Goal: Task Accomplishment & Management: Use online tool/utility

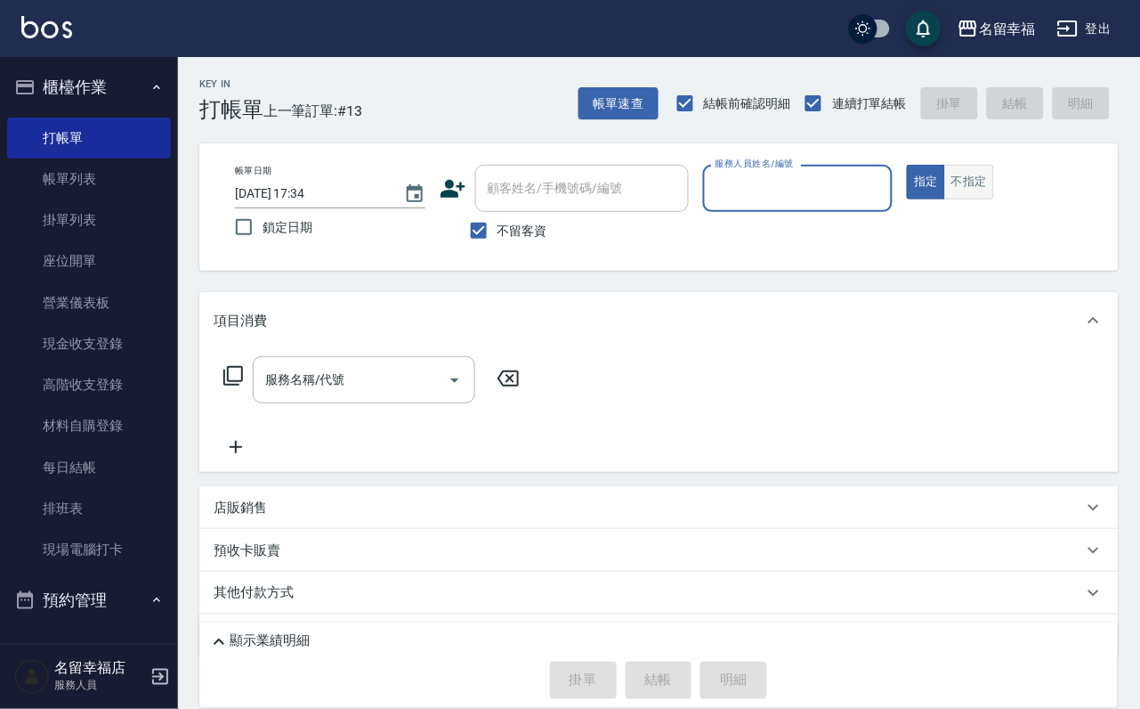
click at [994, 197] on button "不指定" at bounding box center [969, 182] width 50 height 35
click at [894, 207] on div "服務人員姓名/編號" at bounding box center [798, 188] width 190 height 47
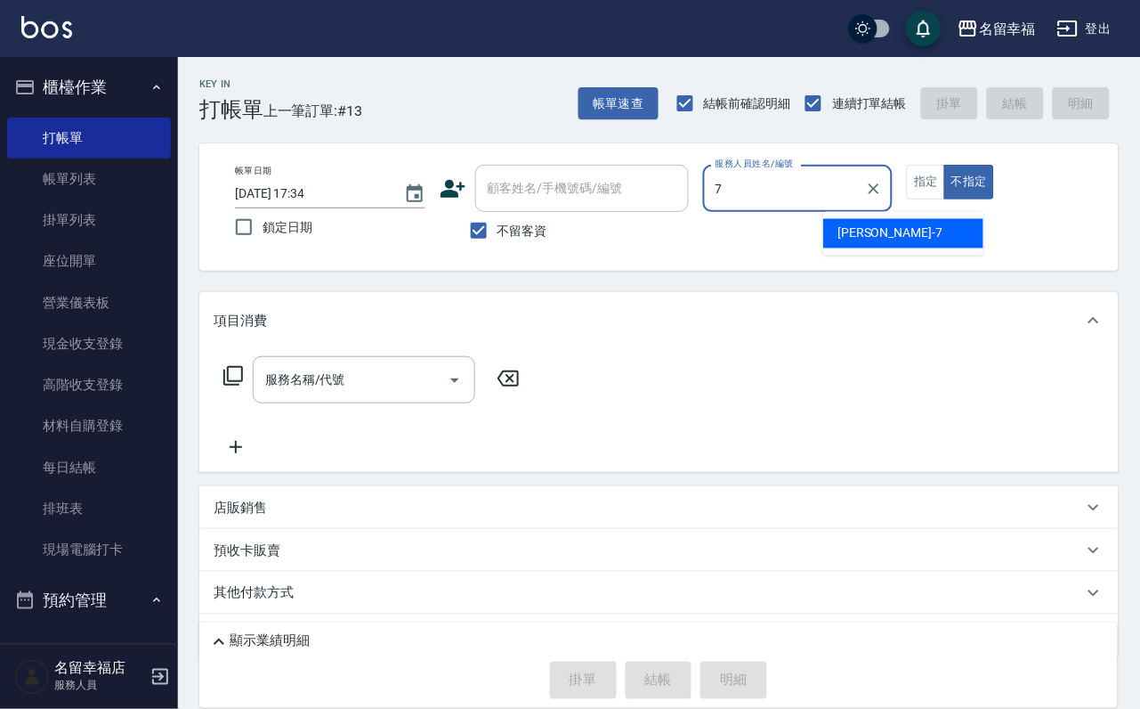
type input "瑜瑜-7"
type button "false"
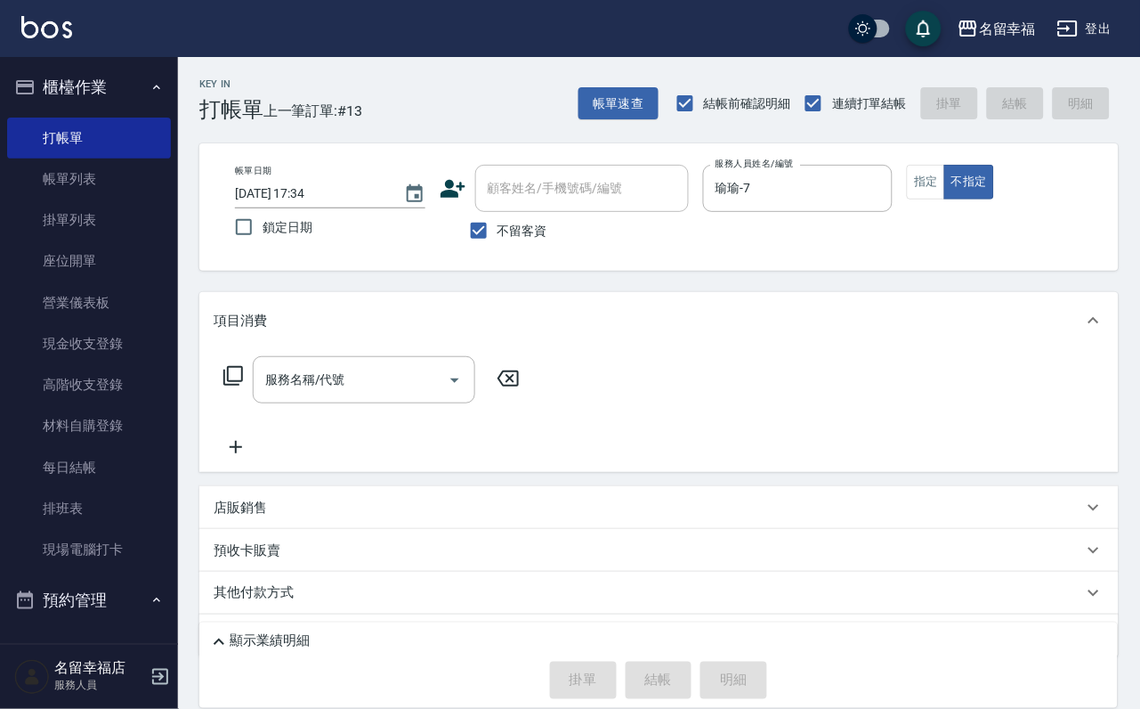
click at [243, 386] on icon at bounding box center [233, 375] width 21 height 21
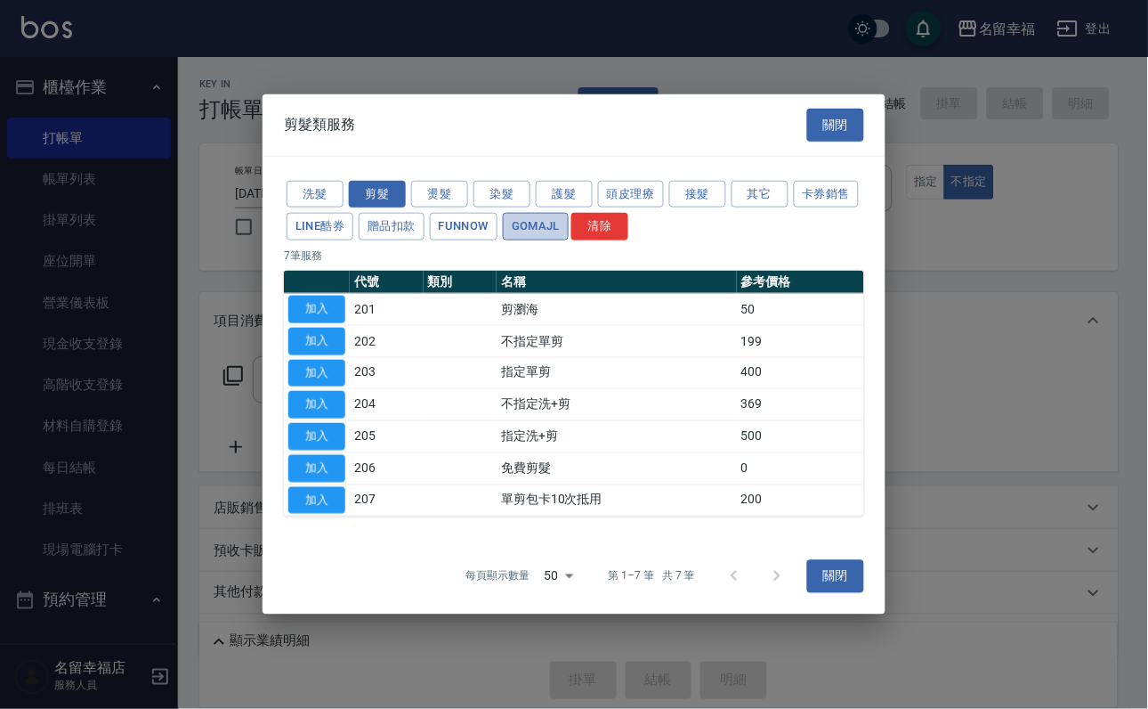
click at [569, 213] on button "GOMAJL" at bounding box center [536, 227] width 66 height 28
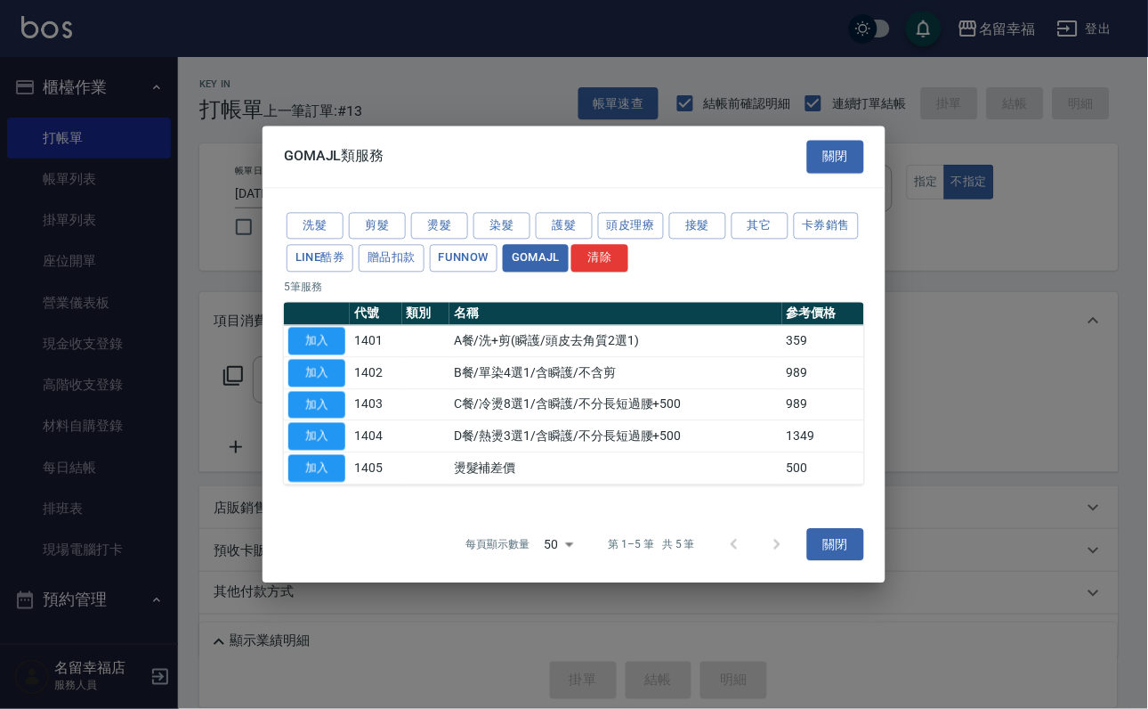
click at [320, 328] on button "加入" at bounding box center [316, 342] width 57 height 28
type input "A餐/洗+剪(瞬護/頭皮去角質2選1)(1401)"
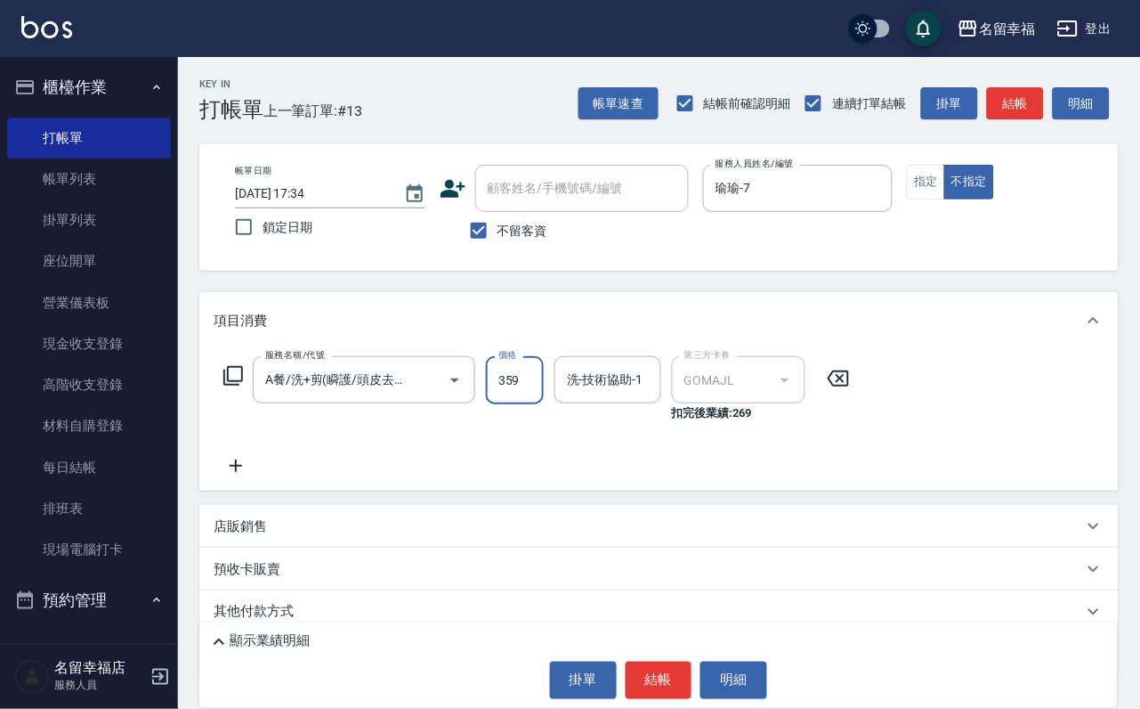
click at [525, 390] on input "359" at bounding box center [515, 380] width 58 height 48
type input "449"
type input "育鋗-20"
click at [669, 675] on button "結帳" at bounding box center [659, 679] width 67 height 37
click at [673, 674] on body "名留幸福 登出 櫃檯作業 打帳單 帳單列表 掛單列表 座位開單 營業儀表板 現金收支登錄 高階收支登錄 材料自購登錄 每日結帳 排班表 現場電腦打卡 預約管理…" at bounding box center [570, 401] width 1140 height 802
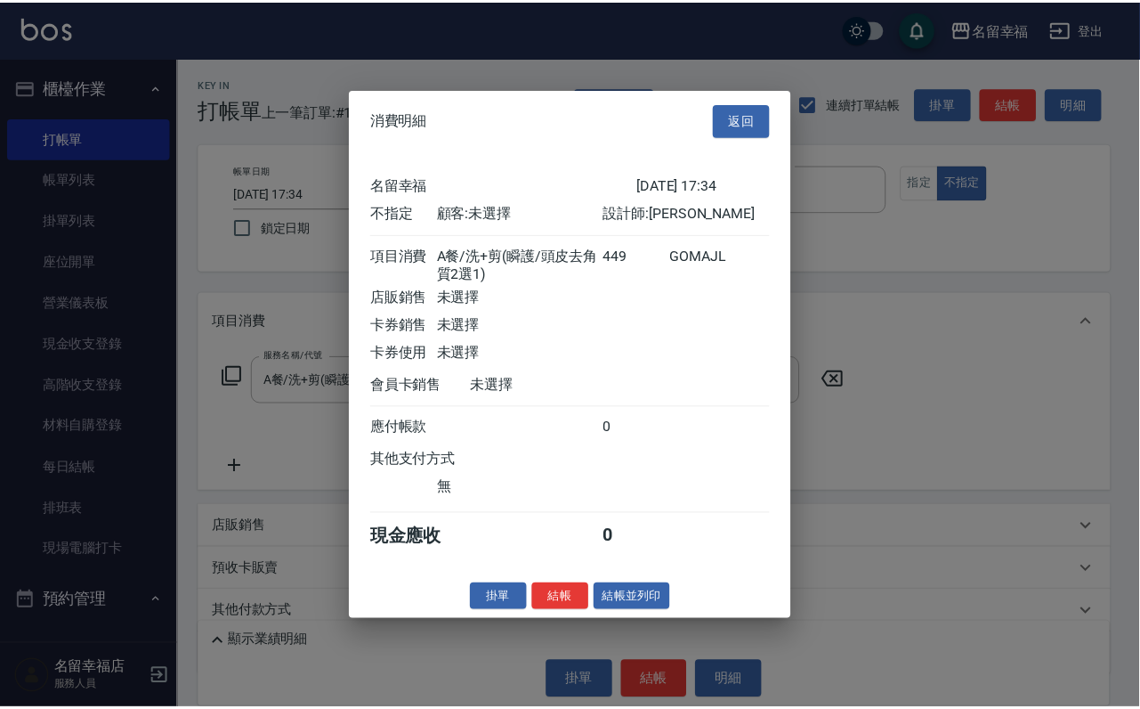
scroll to position [287, 0]
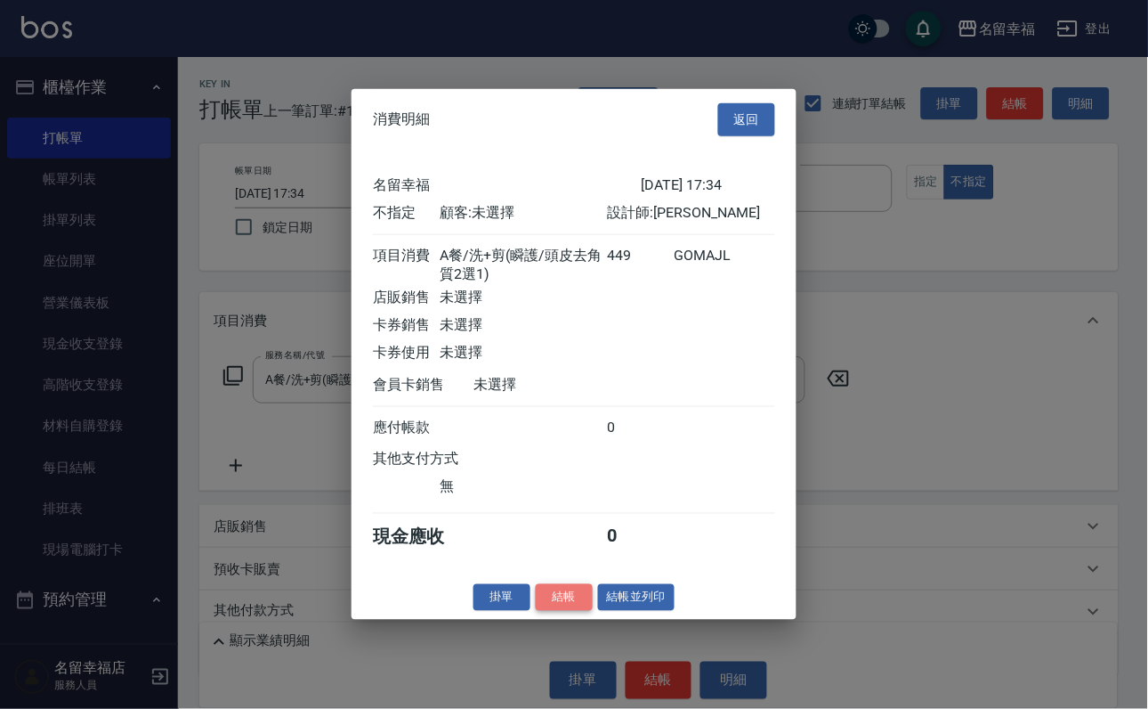
click at [547, 611] on button "結帳" at bounding box center [564, 597] width 57 height 28
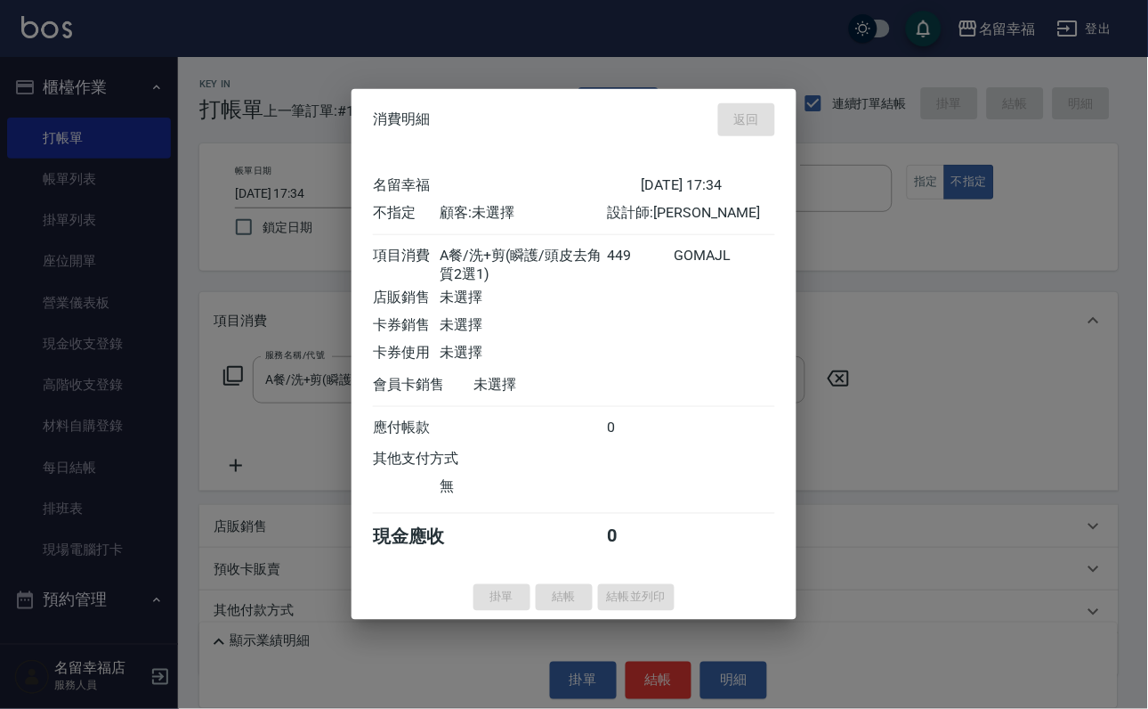
type input "[DATE] 18:25"
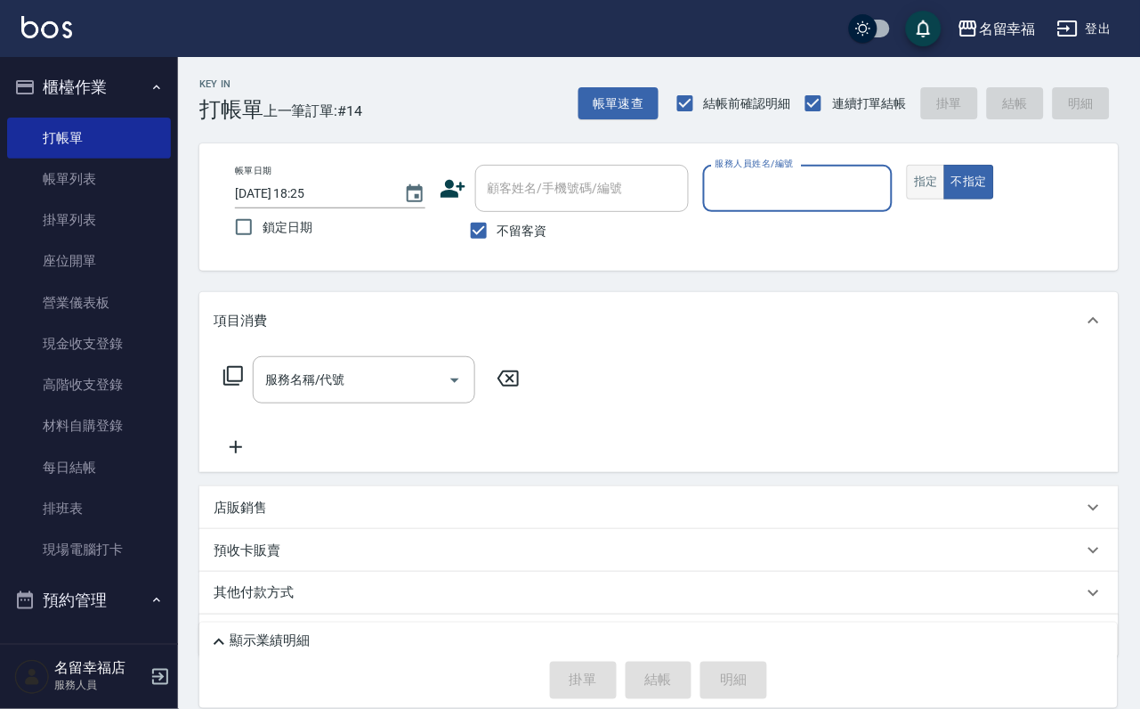
click at [945, 199] on button "指定" at bounding box center [926, 182] width 38 height 35
type input "[PERSON_NAME]-8"
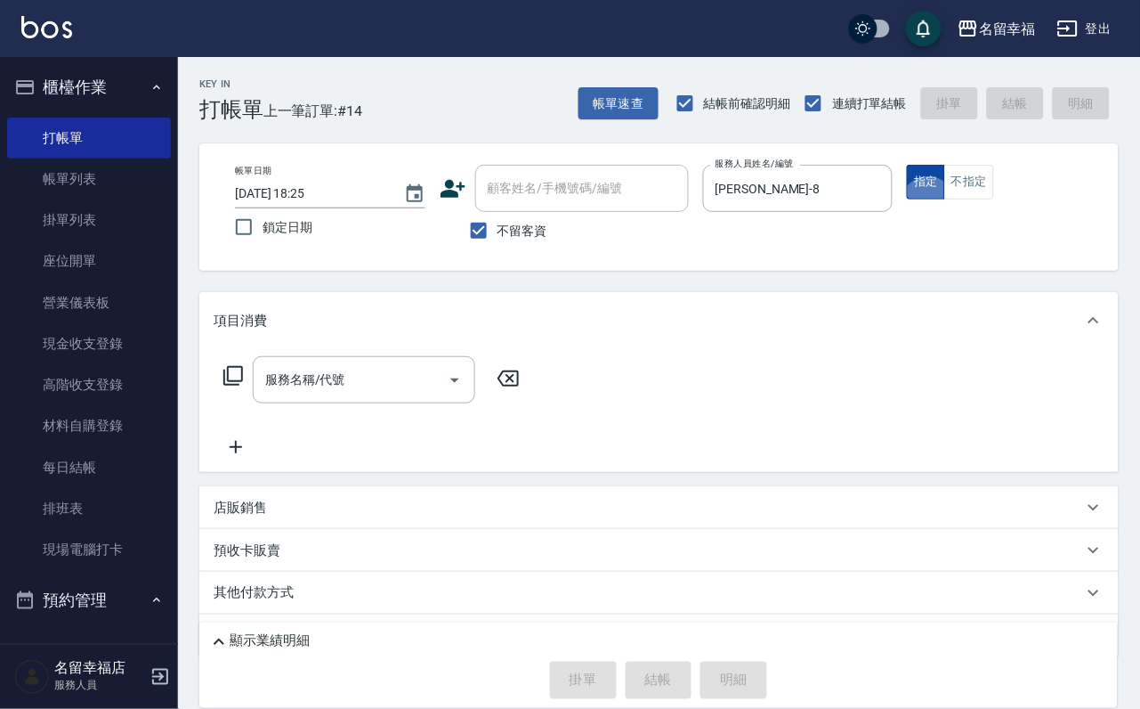
type button "true"
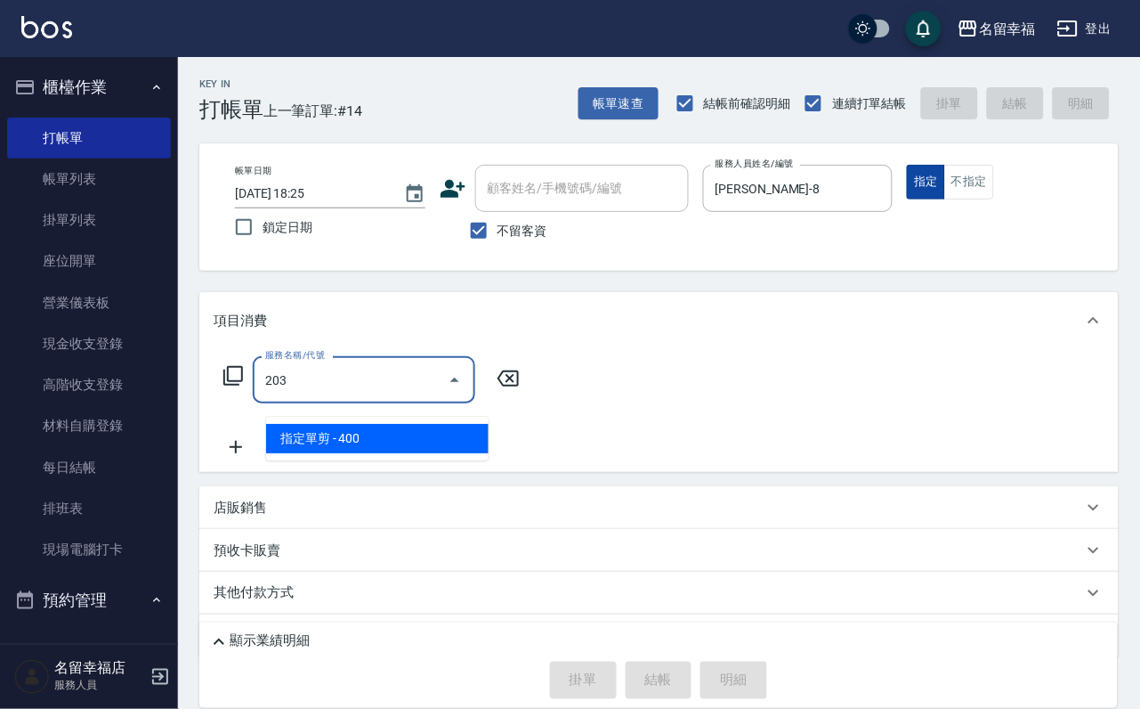
type input "指定單剪(203)"
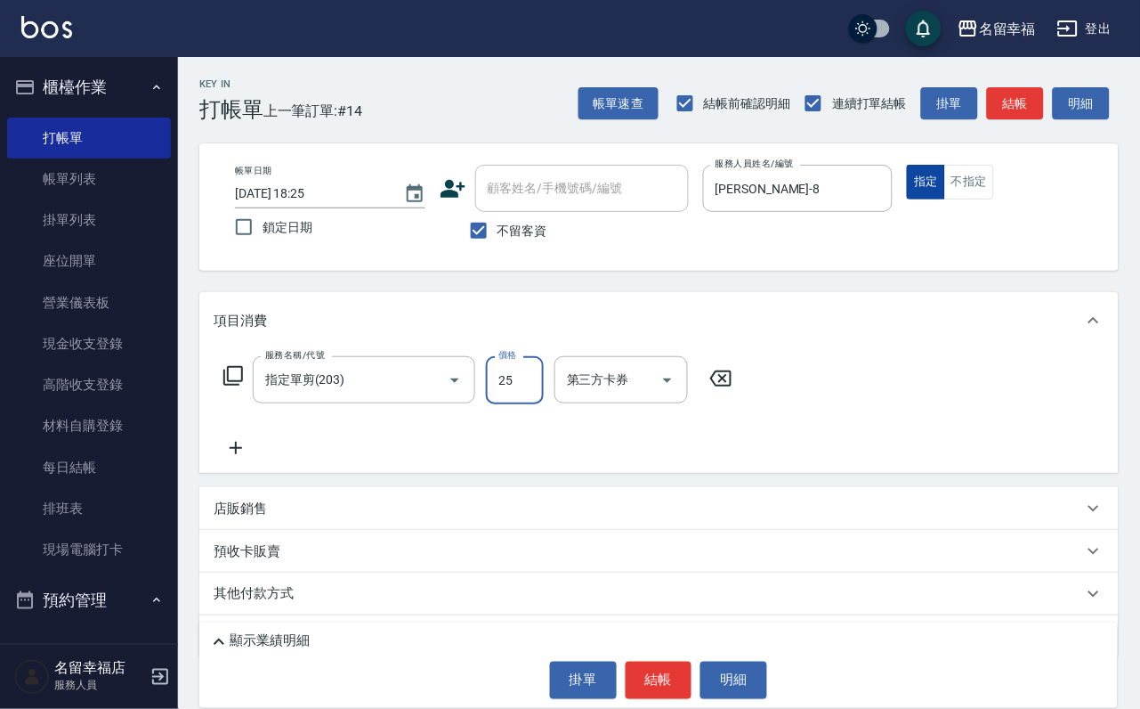
type input "250"
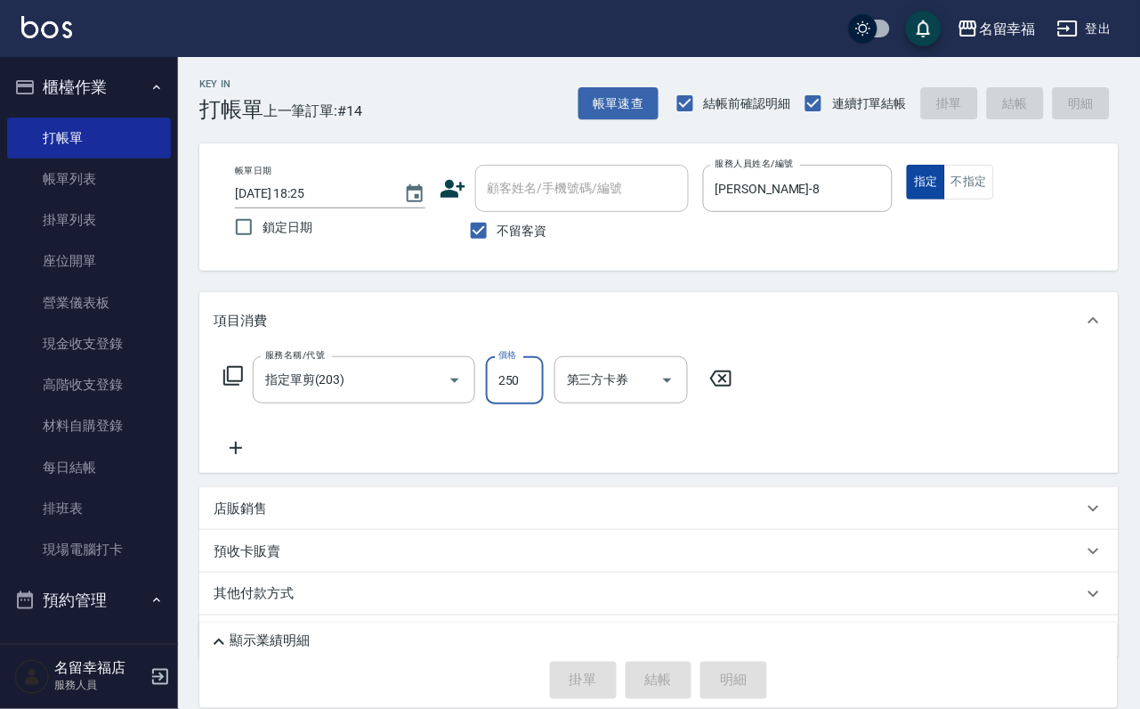
type input "[DATE] 18:29"
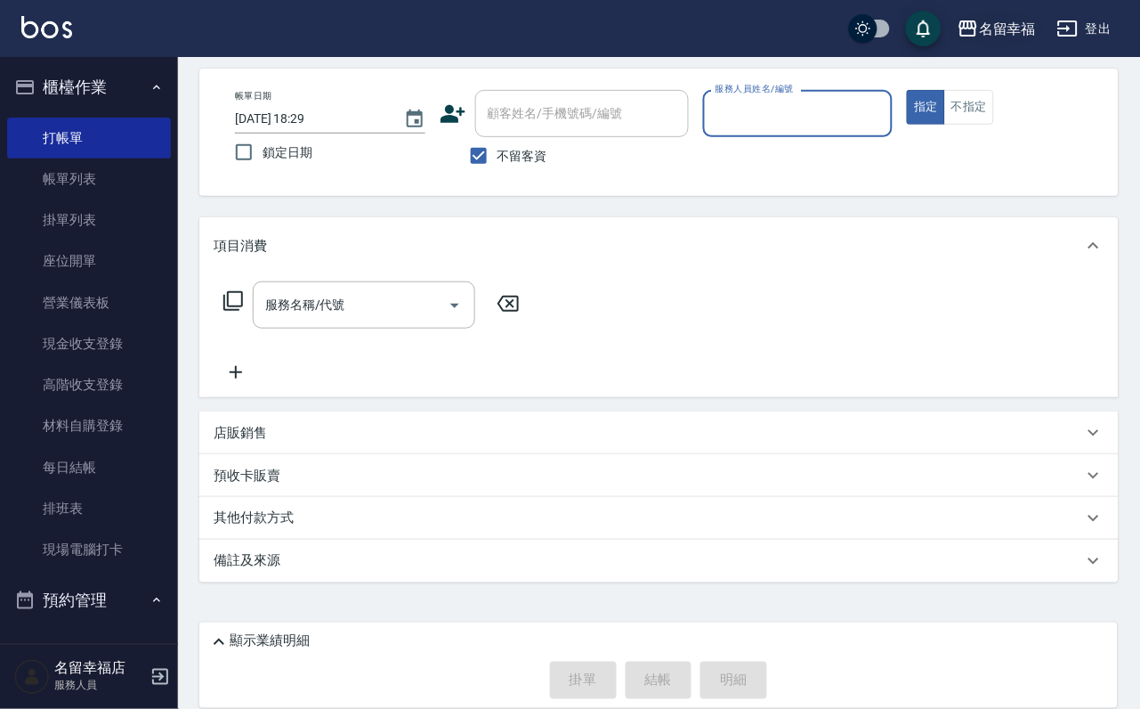
scroll to position [106, 0]
click at [837, 98] on input "服務人員姓名/編號" at bounding box center [798, 113] width 174 height 31
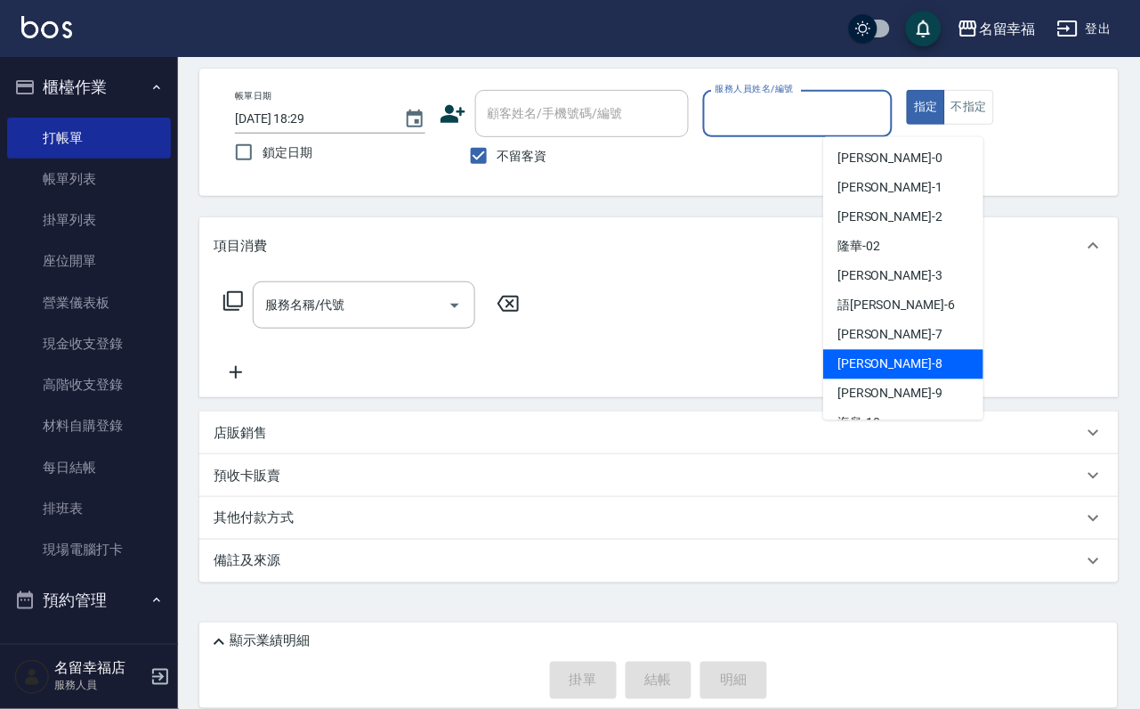
click at [856, 355] on span "[PERSON_NAME] -8" at bounding box center [890, 364] width 105 height 19
type input "[PERSON_NAME]-8"
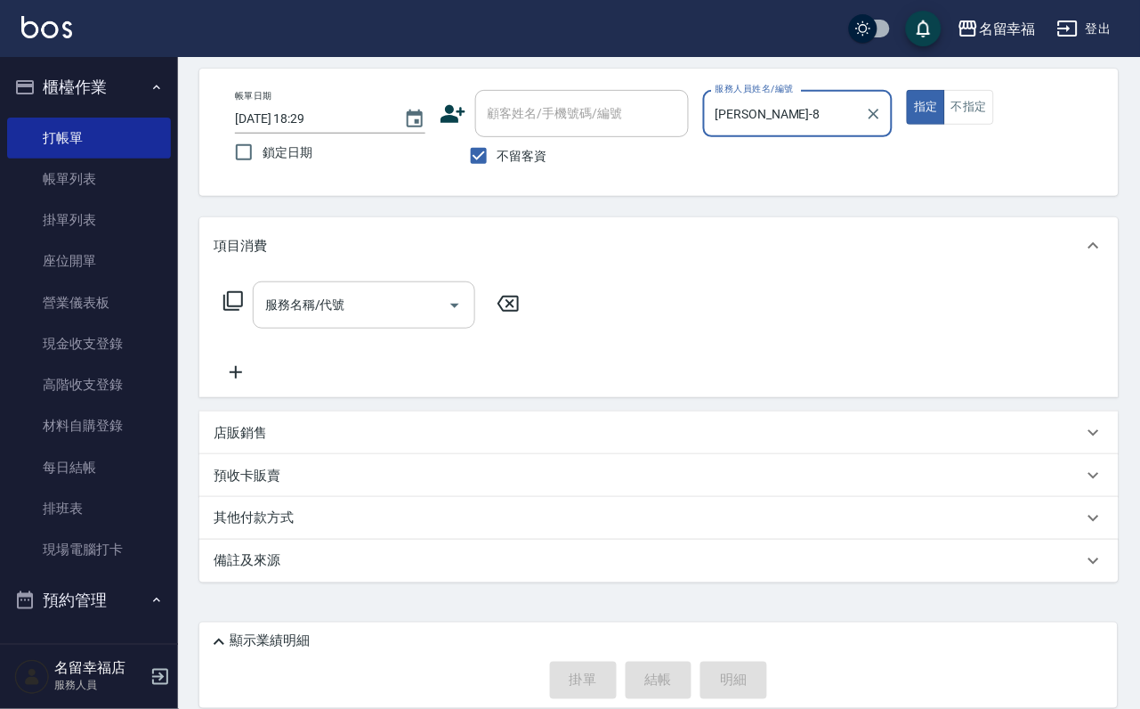
click at [385, 289] on input "服務名稱/代號" at bounding box center [351, 304] width 180 height 31
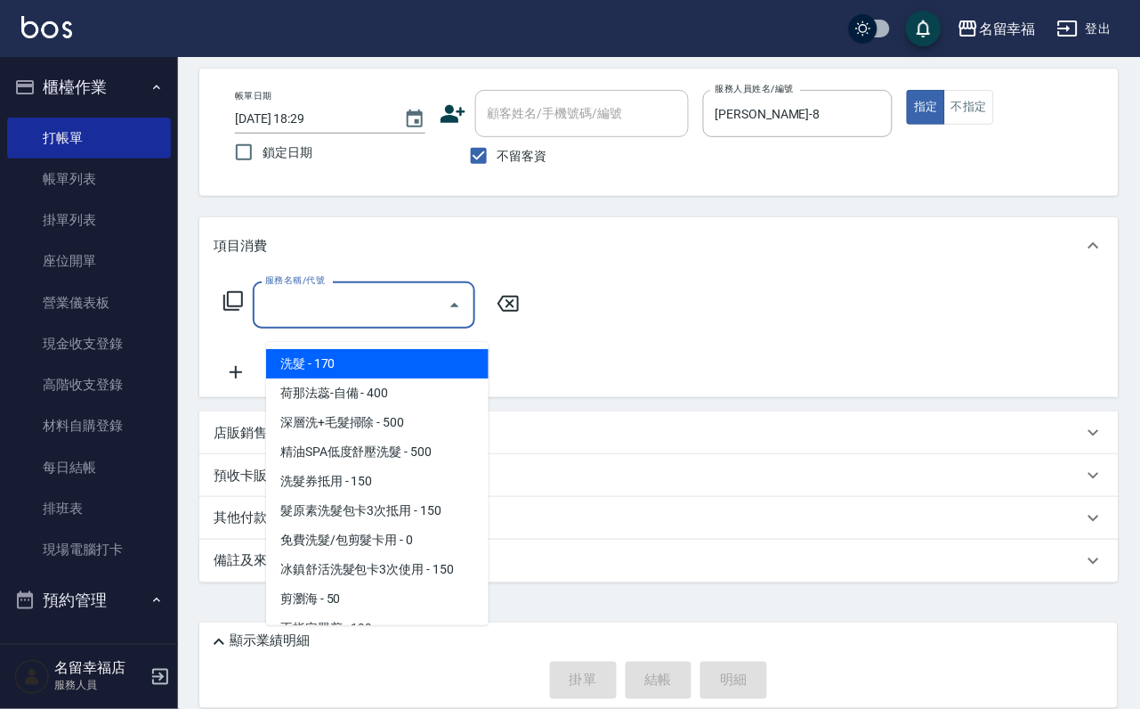
click at [398, 349] on span "洗髮 - 170" at bounding box center [377, 363] width 223 height 29
type input "洗髮(101)"
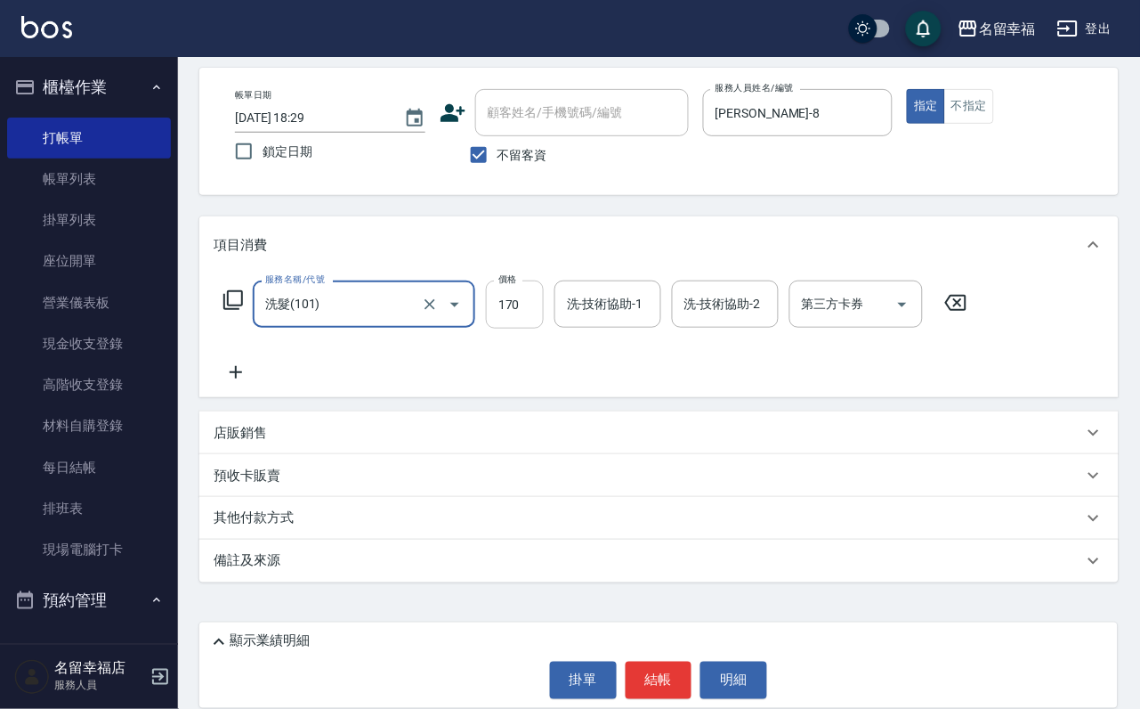
click at [540, 300] on input "170" at bounding box center [515, 304] width 58 height 48
type input "230"
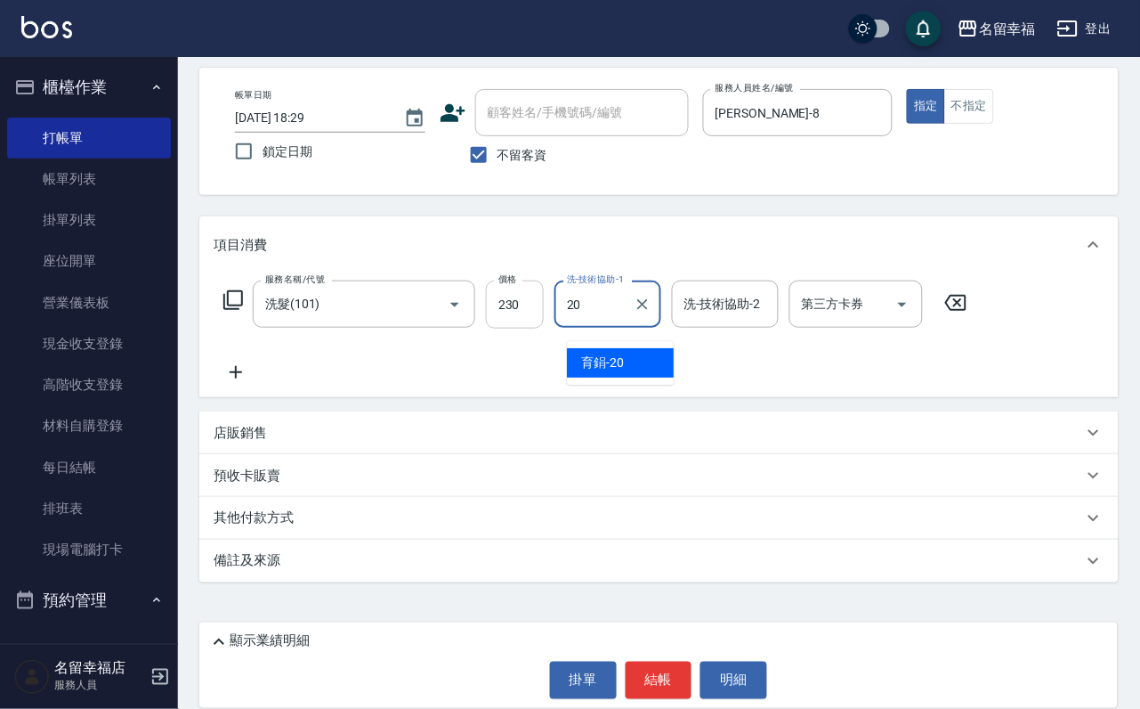
type input "育鋗-20"
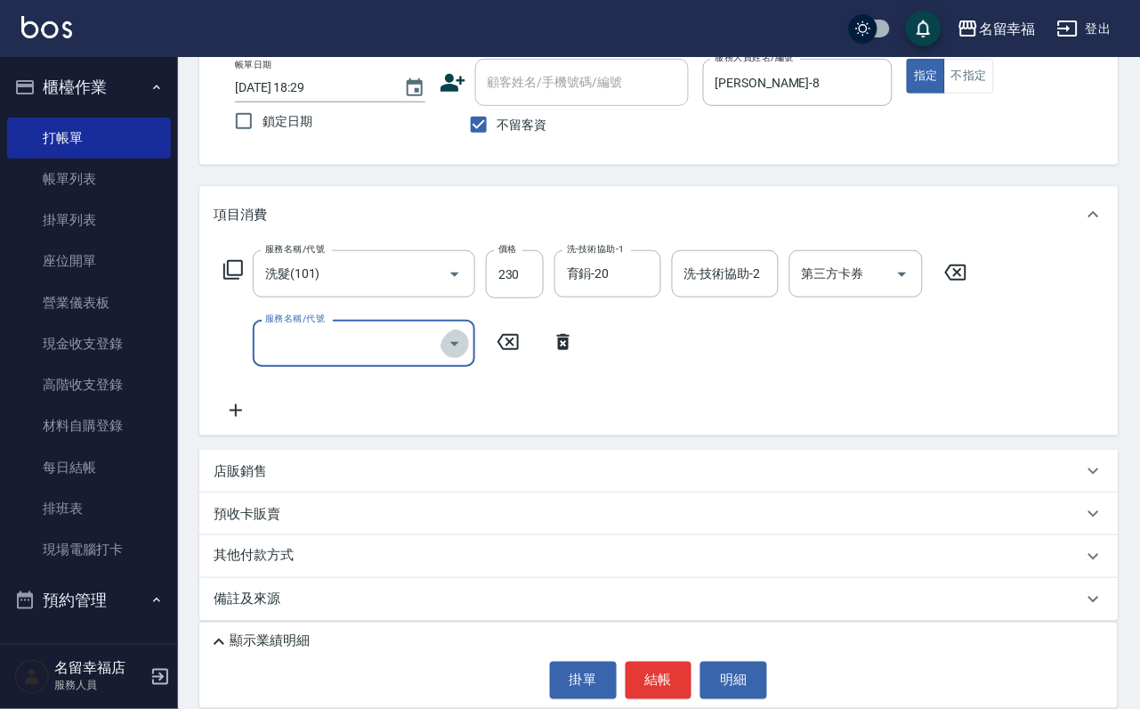
click at [450, 353] on icon "Open" at bounding box center [454, 343] width 21 height 21
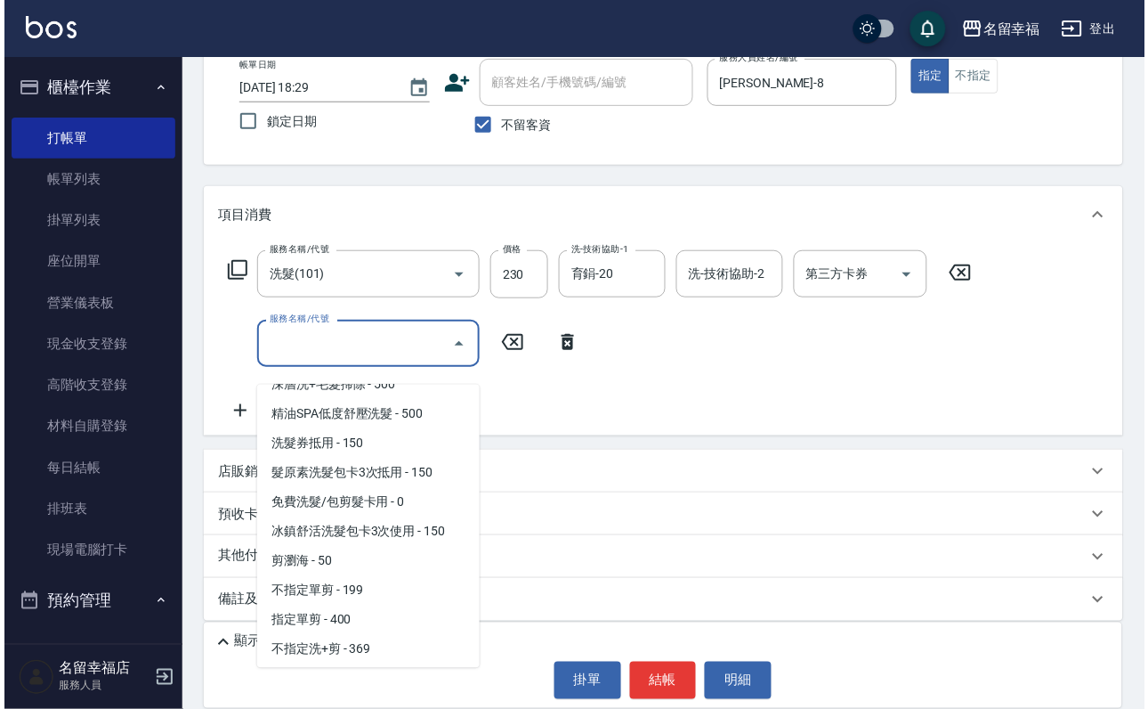
scroll to position [134, 0]
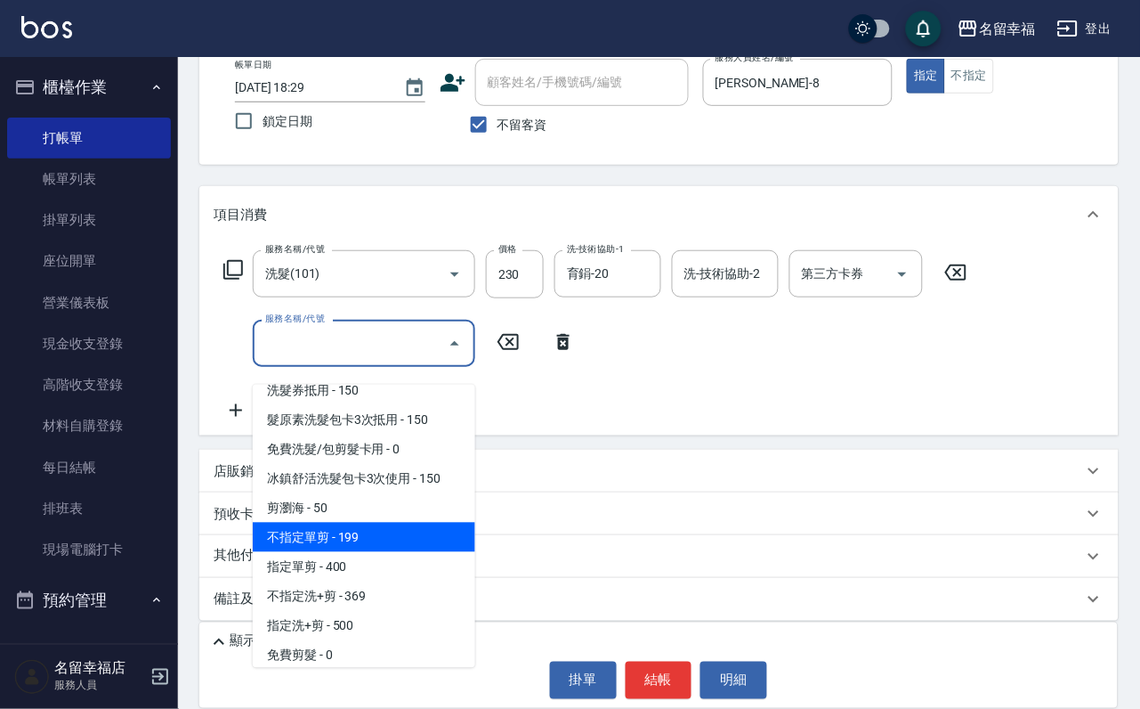
click at [404, 552] on span "不指定單剪 - 199" at bounding box center [364, 537] width 223 height 29
type input "不指定單剪(202)"
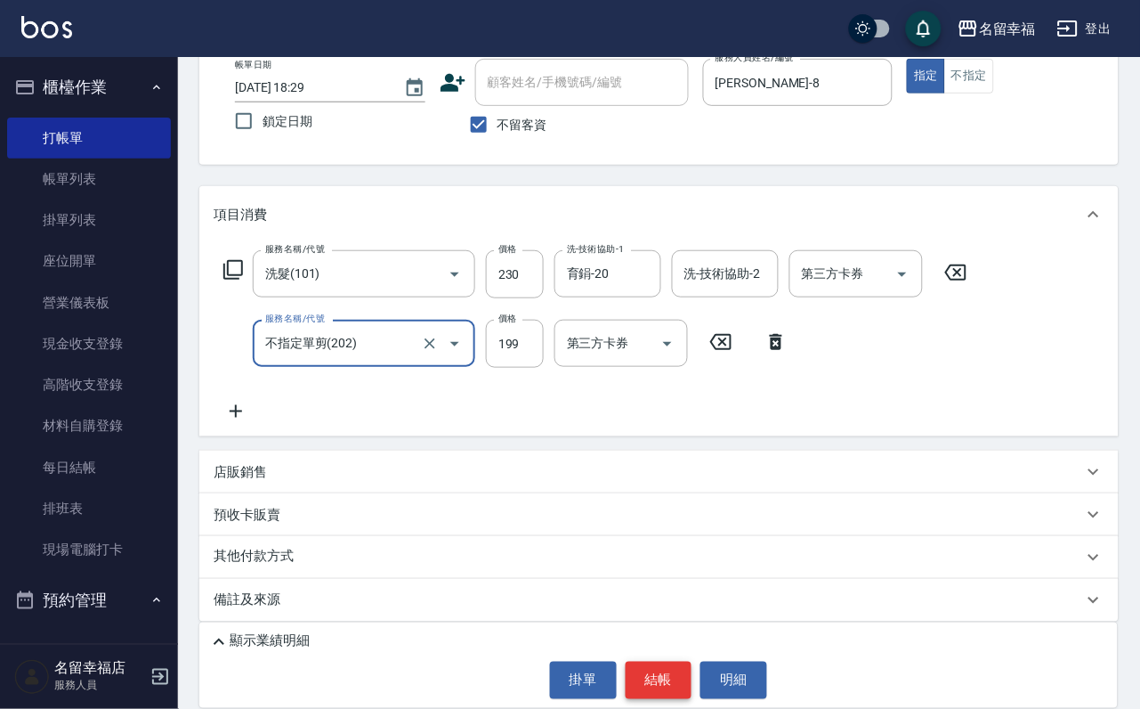
click at [679, 675] on button "結帳" at bounding box center [659, 679] width 67 height 37
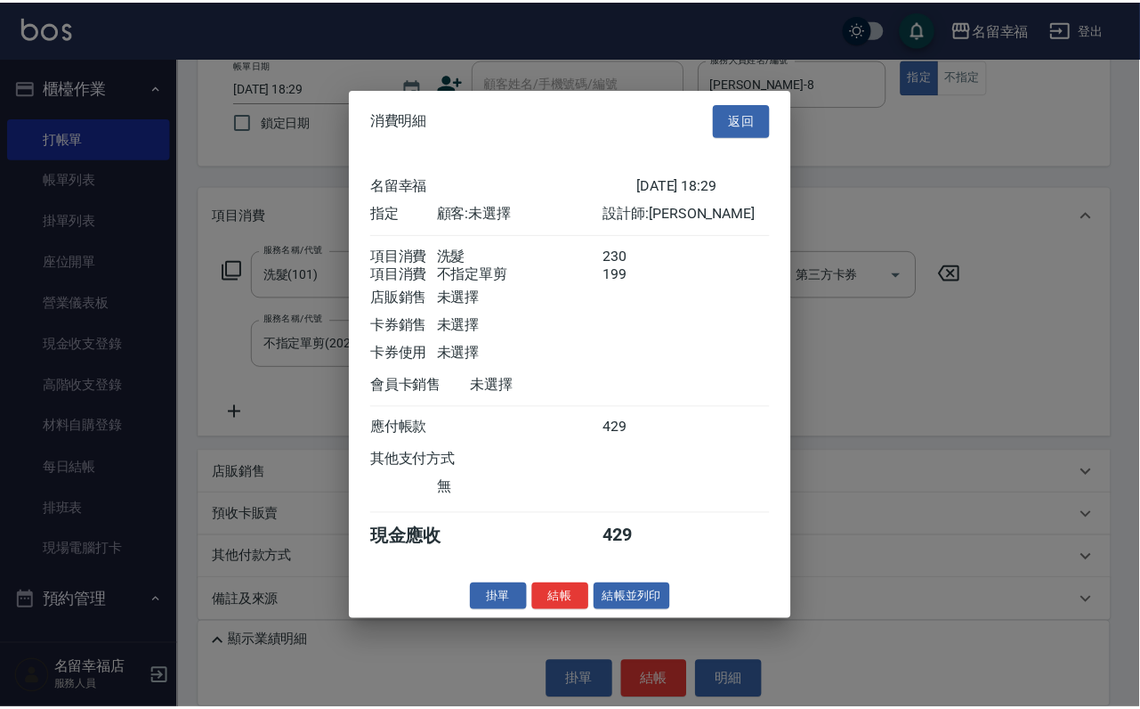
scroll to position [287, 0]
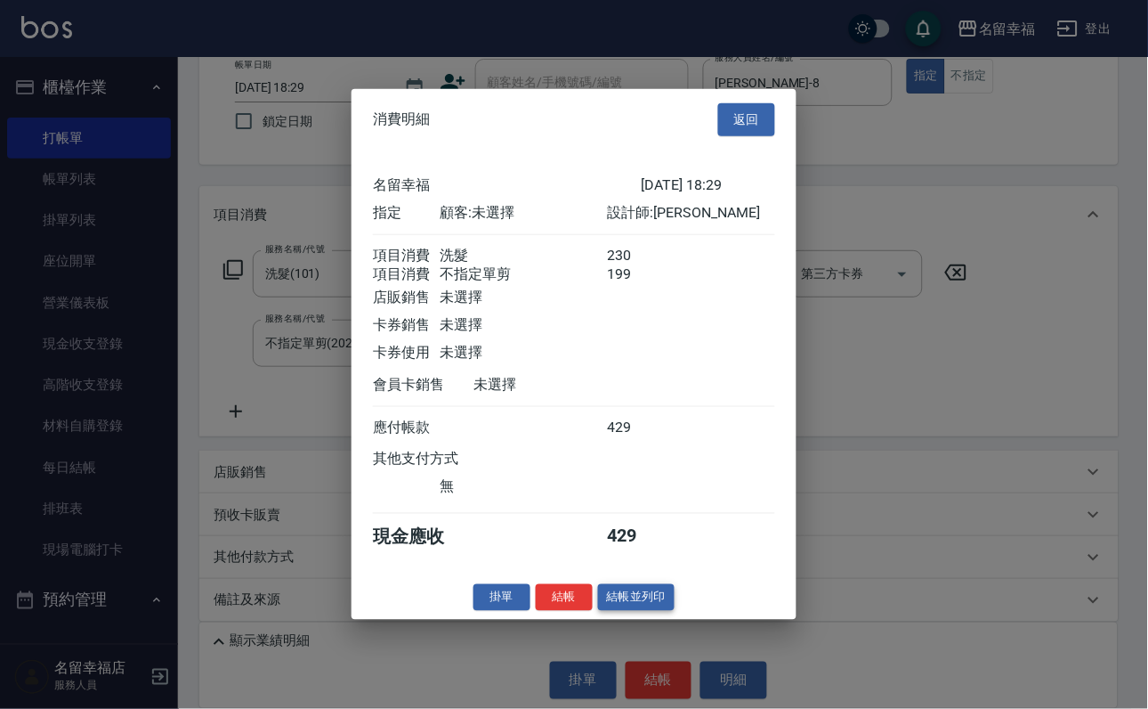
click at [640, 611] on button "結帳並列印" at bounding box center [636, 597] width 77 height 28
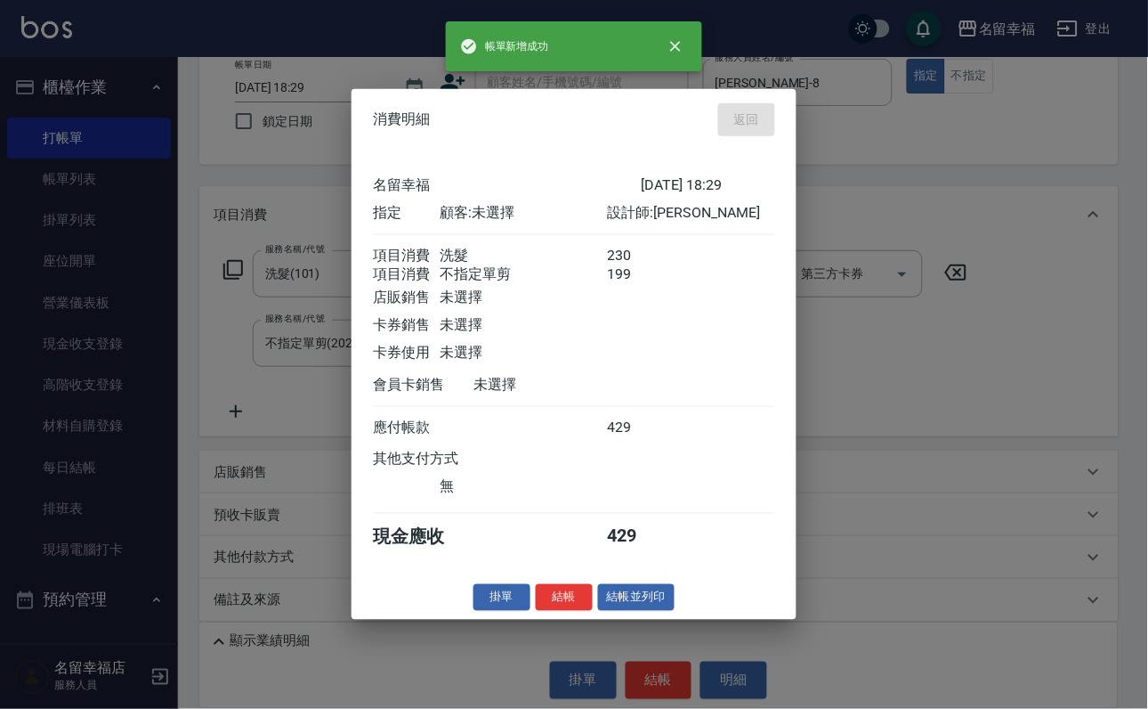
type input "[DATE] 19:11"
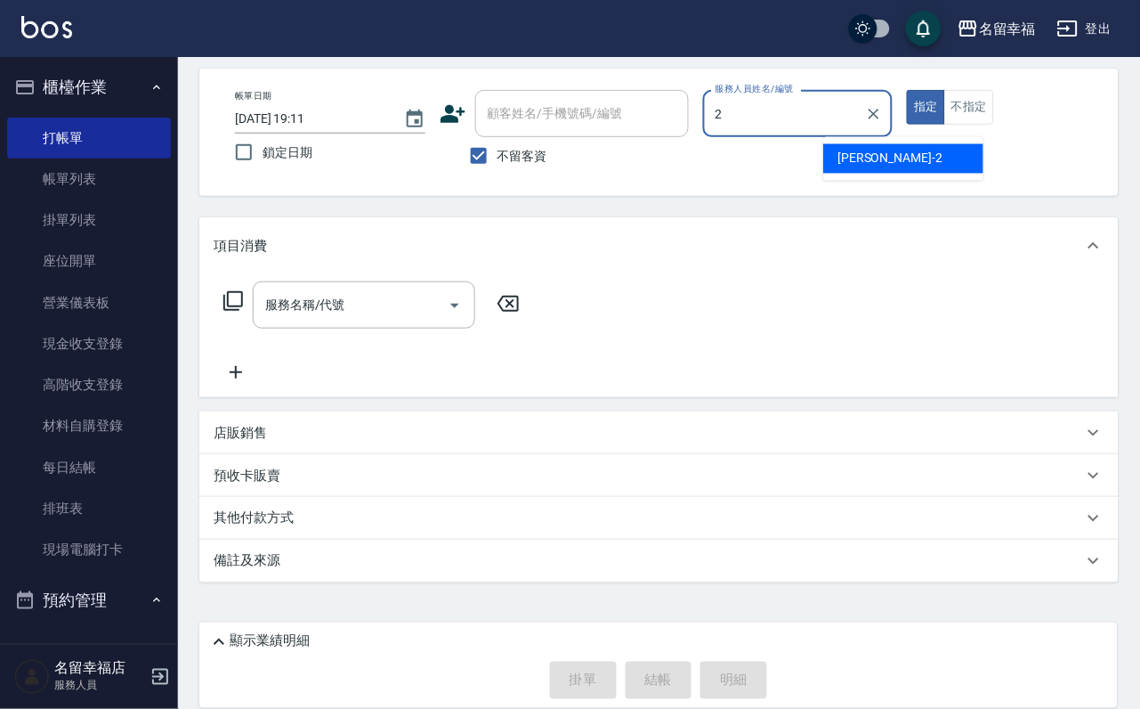
type input "碧涵-2"
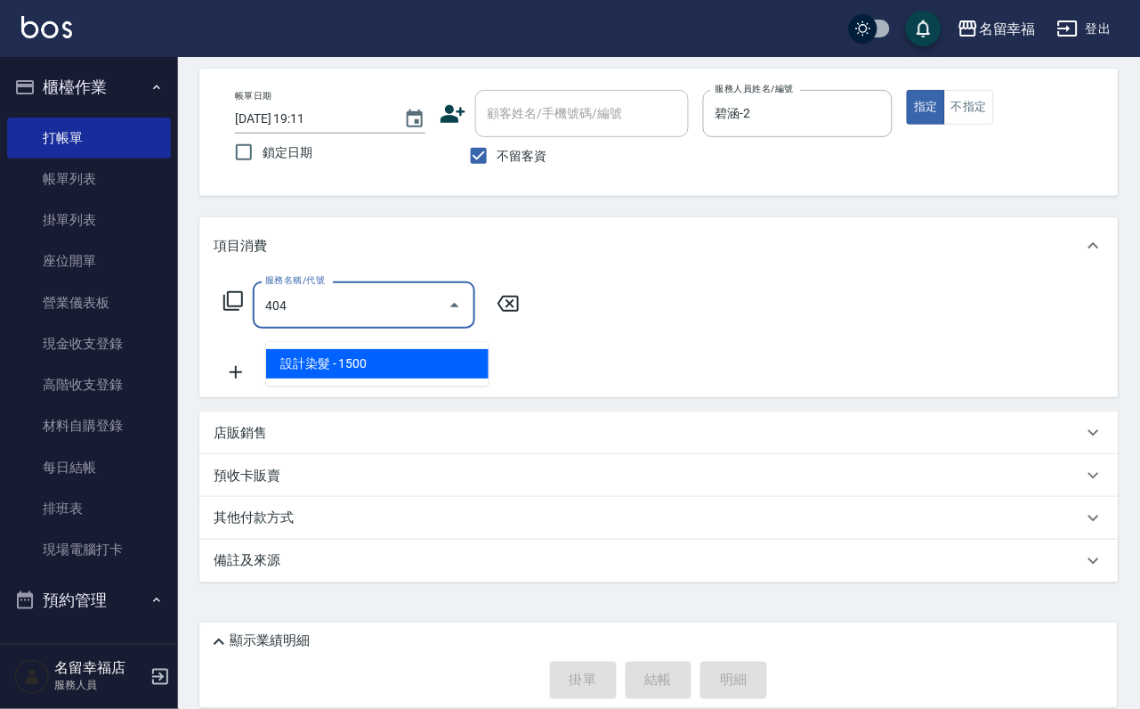
type input "設計染髮(404)"
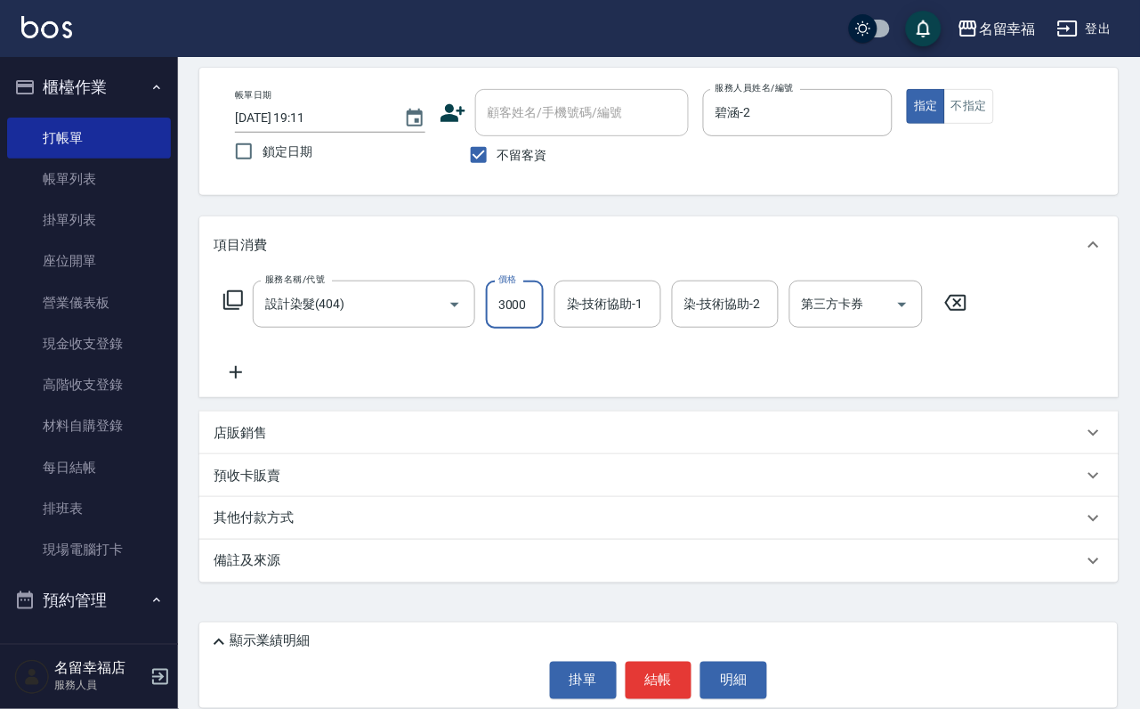
scroll to position [0, 1]
type input "3000"
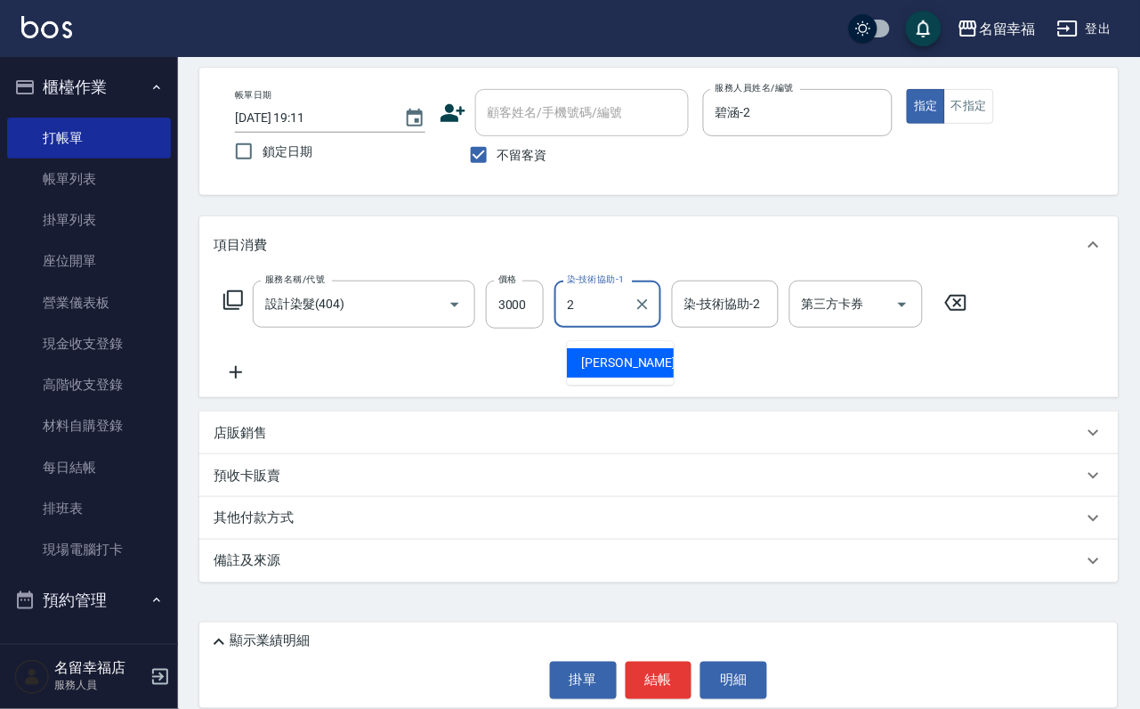
type input "碧涵-2"
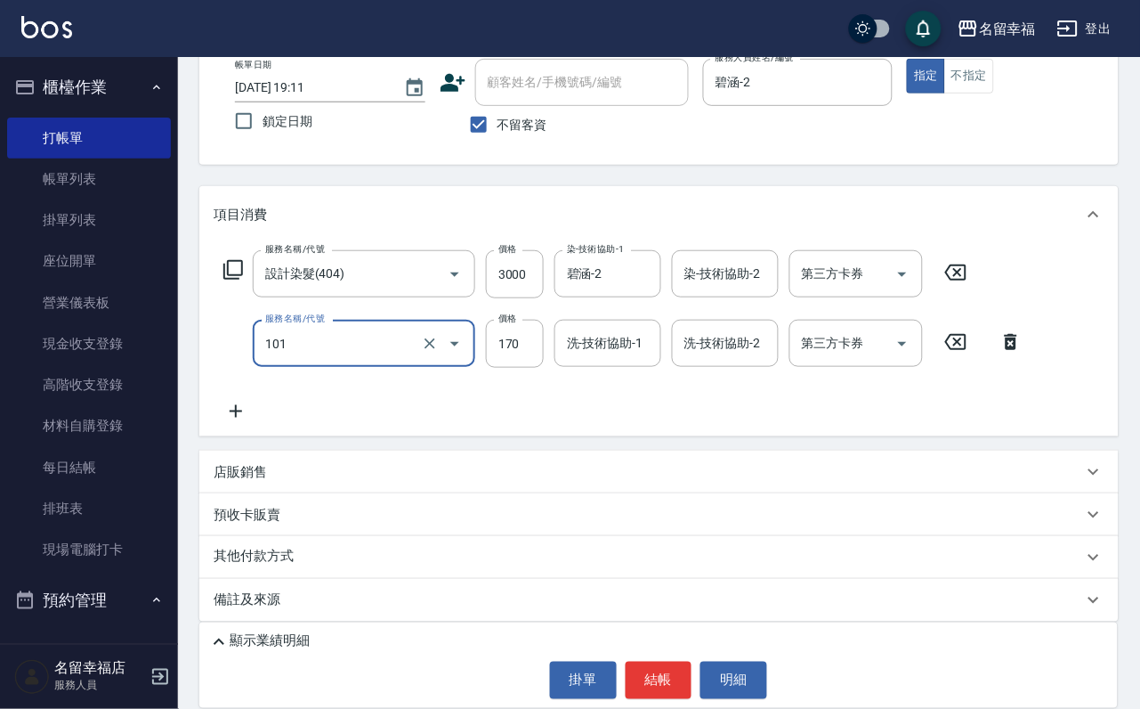
type input "洗髮(101)"
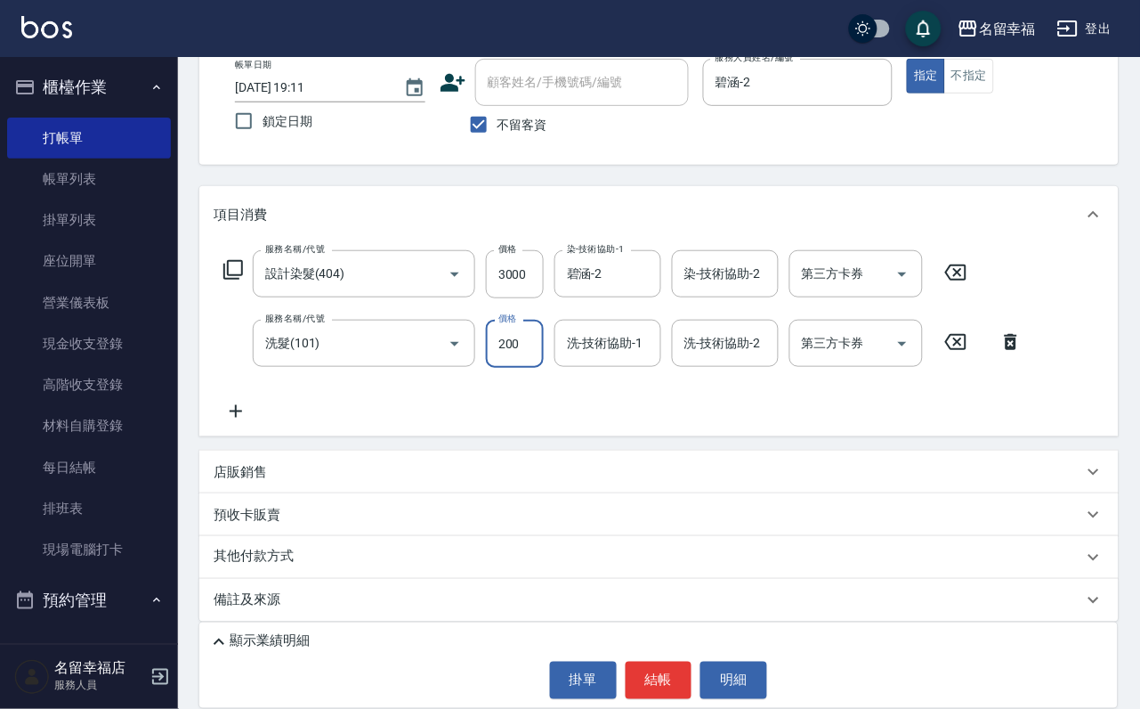
type input "200"
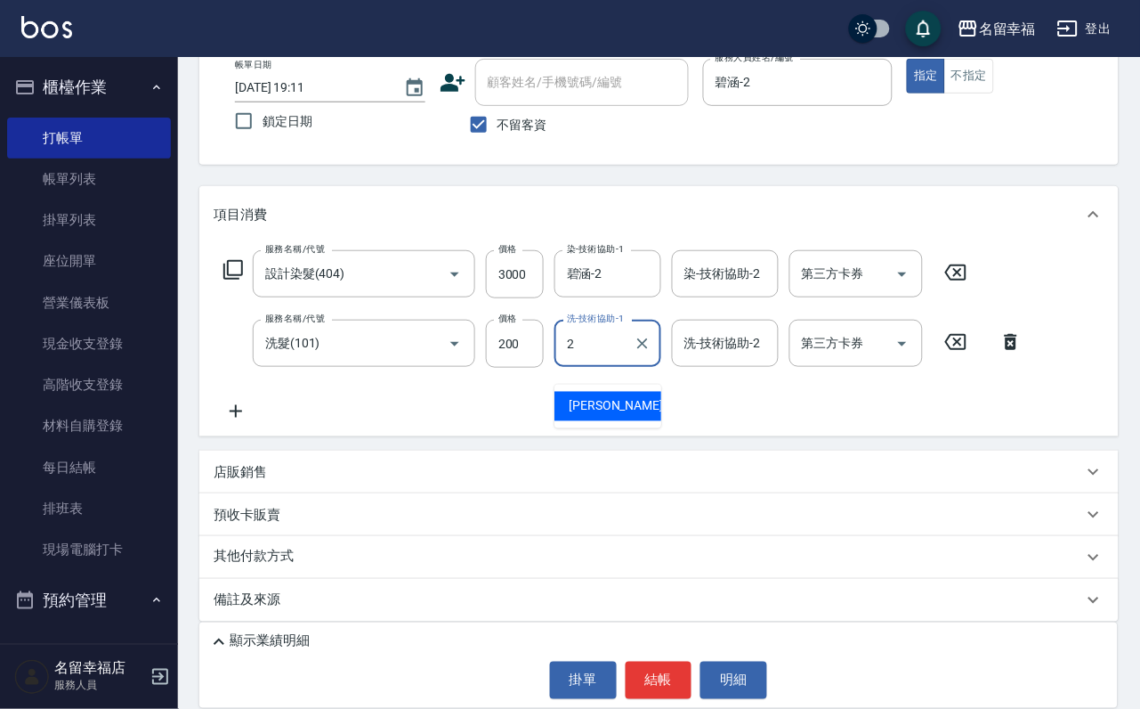
type input "碧涵-2"
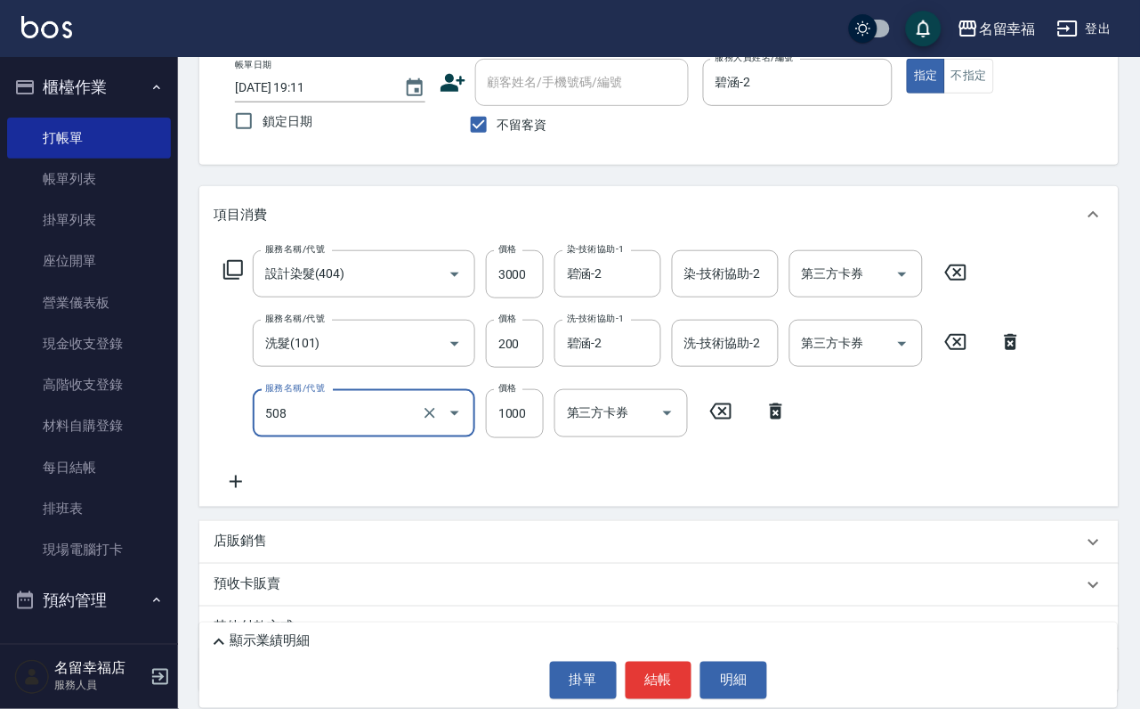
type input "PH.5髪療重建護髮(508)"
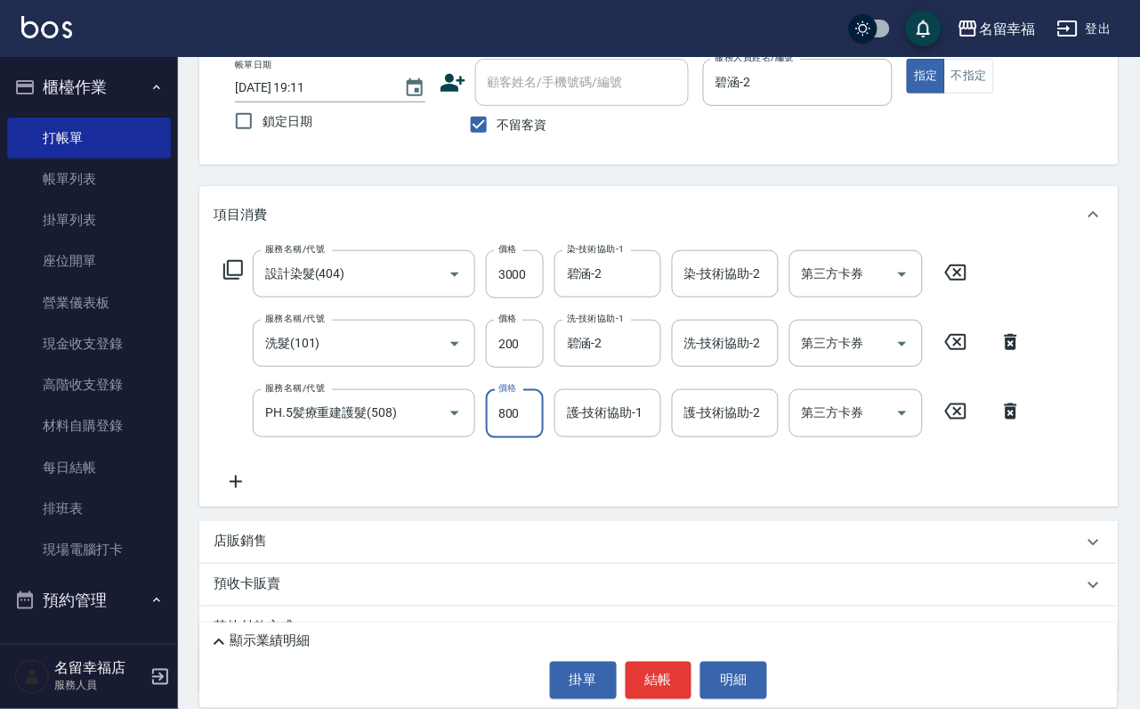
type input "800"
type input "碧涵-2"
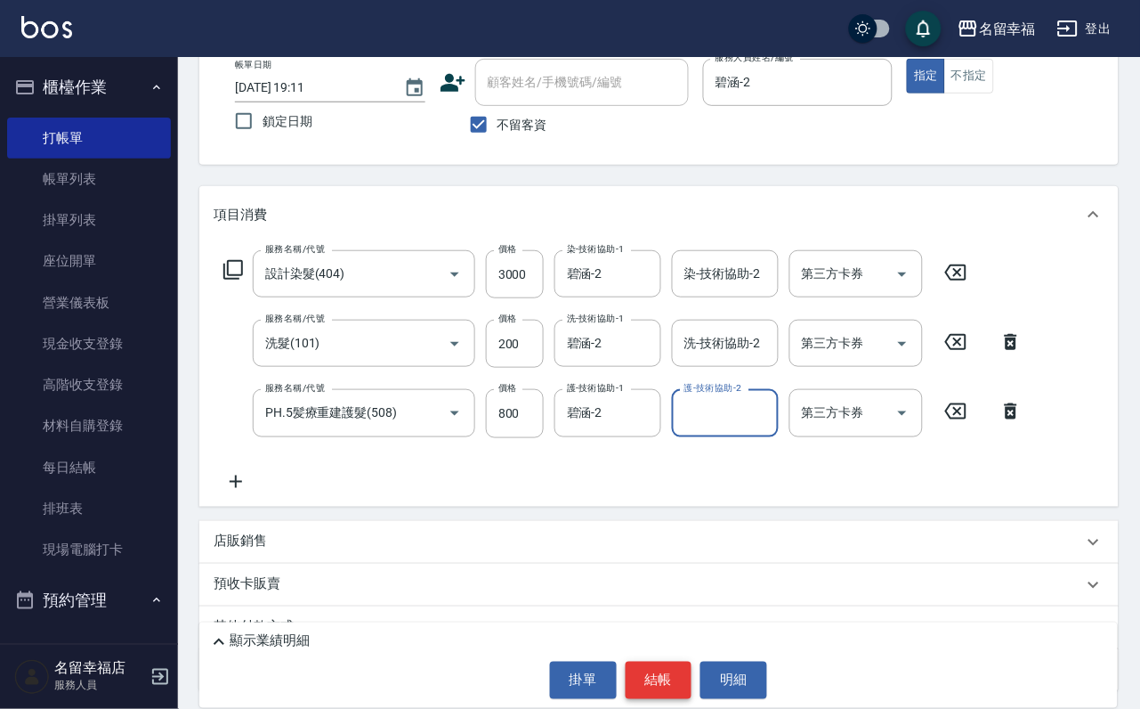
click at [660, 666] on button "結帳" at bounding box center [659, 679] width 67 height 37
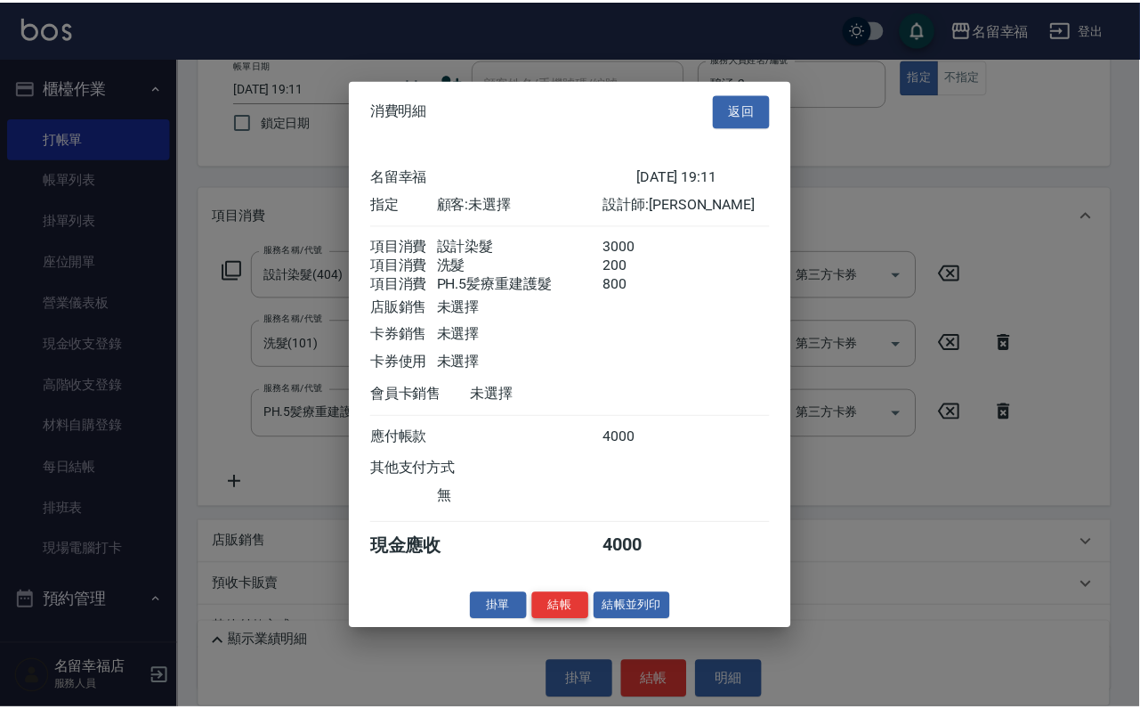
scroll to position [353, 0]
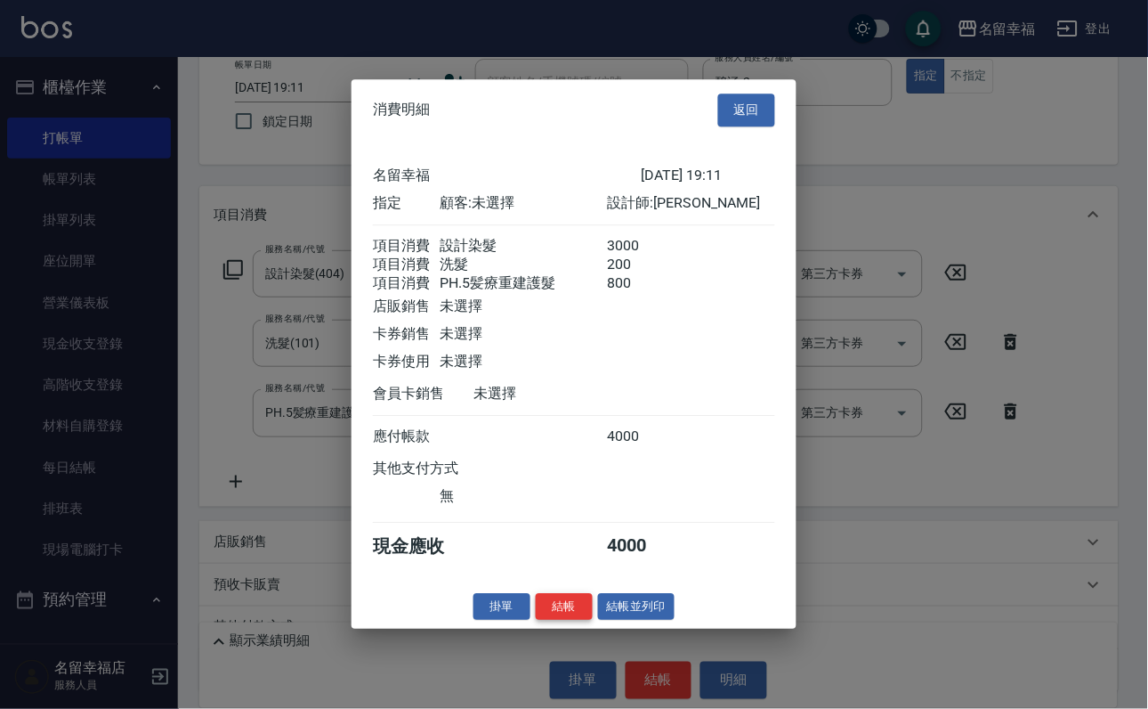
click at [546, 620] on button "結帳" at bounding box center [564, 607] width 57 height 28
type input "[DATE] 19:15"
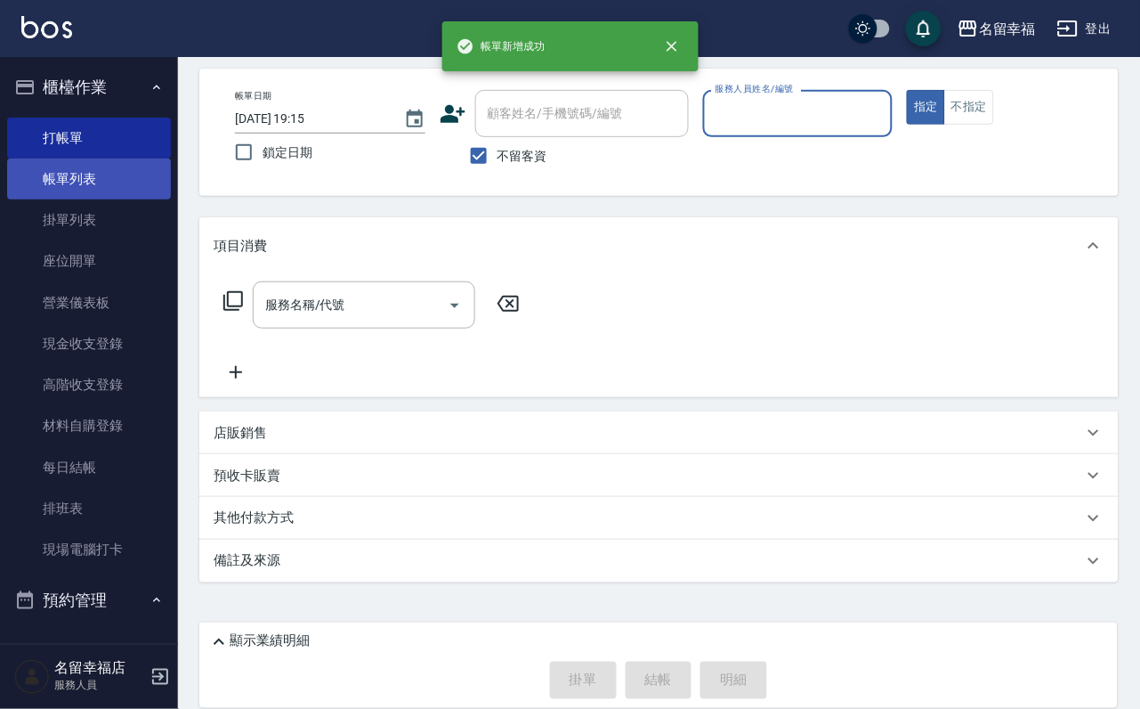
click at [77, 199] on link "帳單列表" at bounding box center [89, 178] width 164 height 41
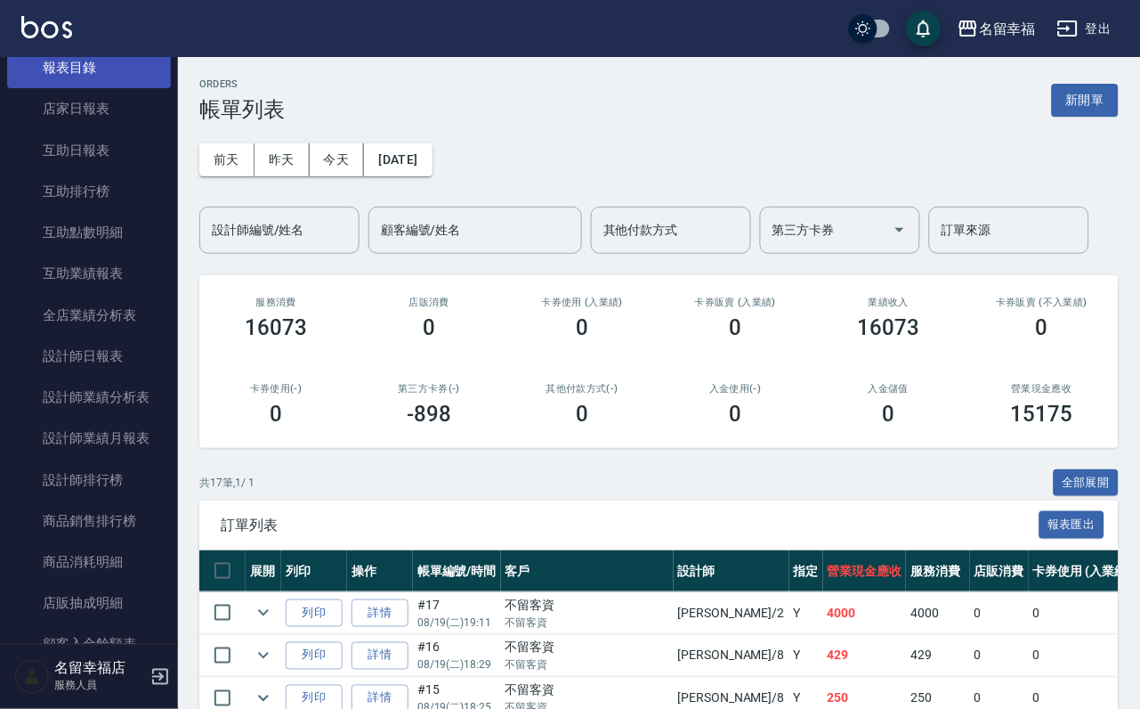
scroll to position [801, 0]
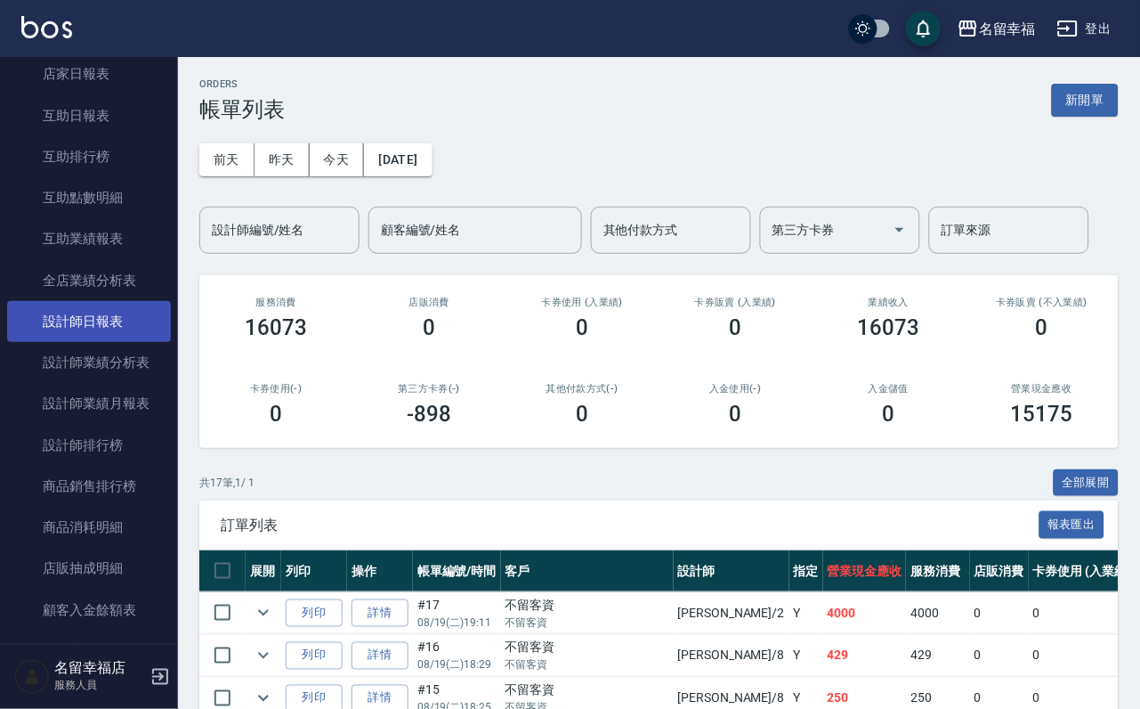
click at [84, 342] on link "設計師日報表" at bounding box center [89, 321] width 164 height 41
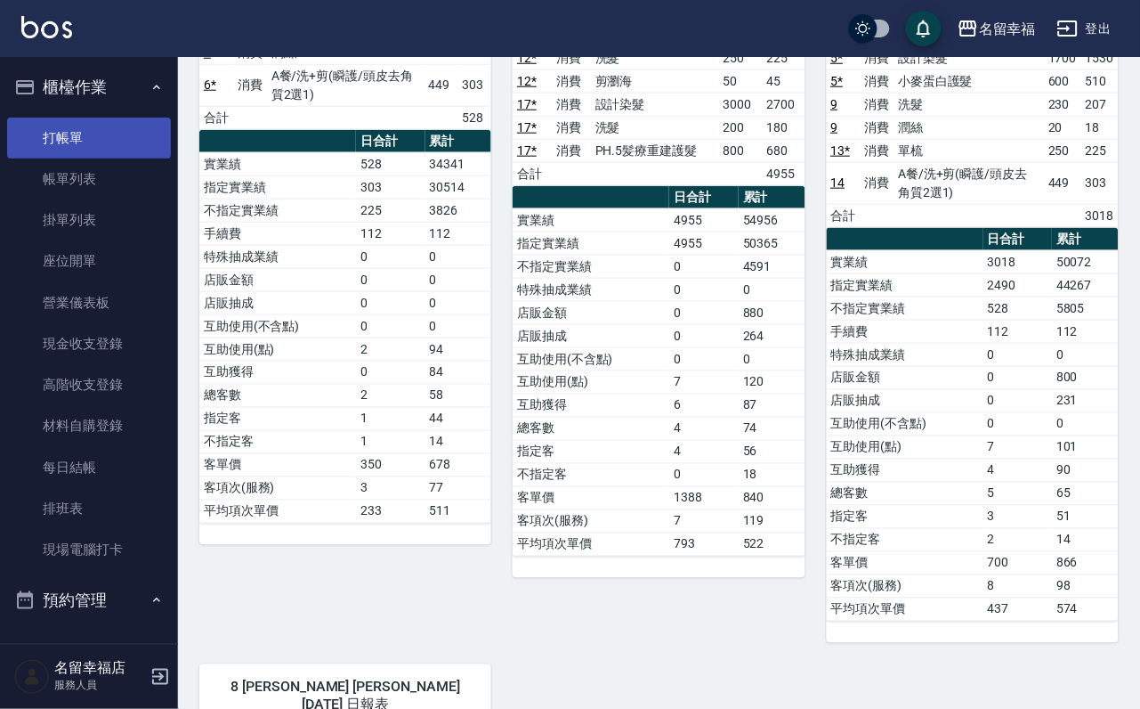
click at [68, 158] on link "打帳單" at bounding box center [89, 138] width 164 height 41
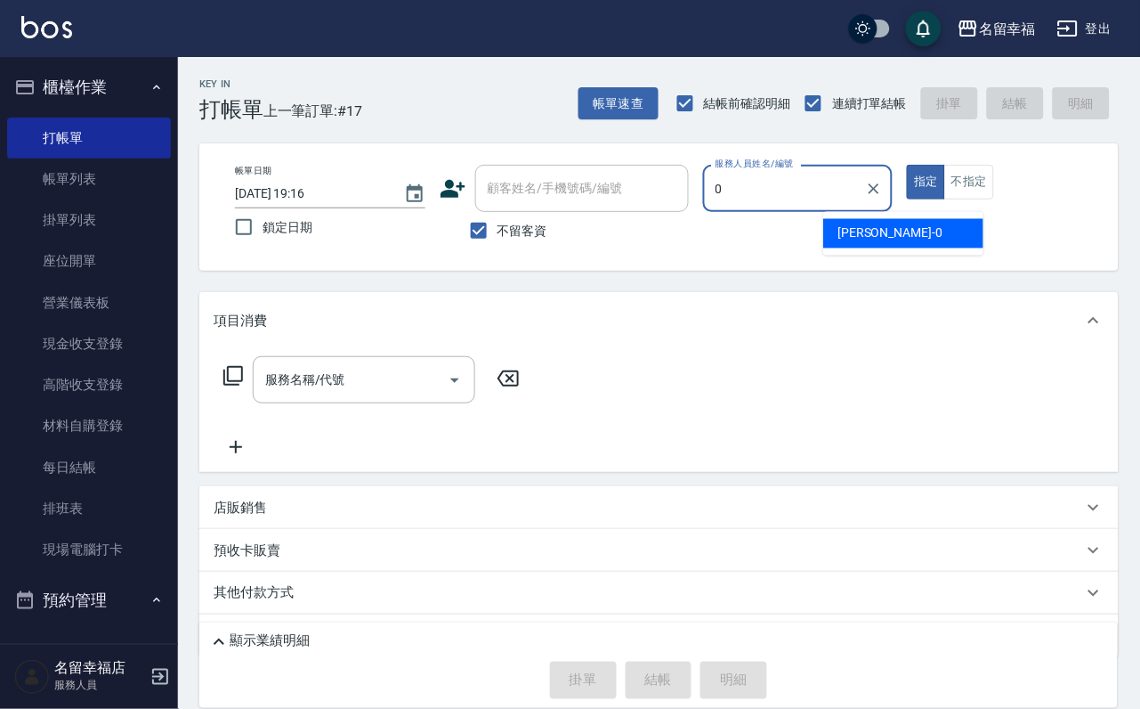
type input "小靜-0"
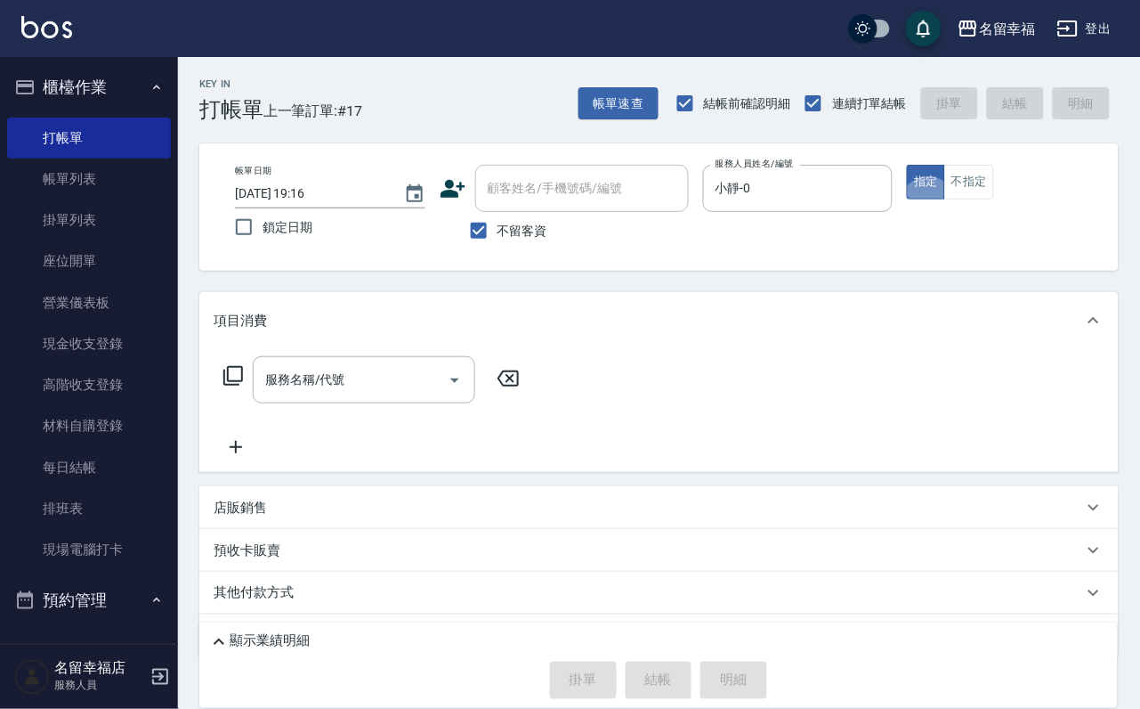
type button "true"
click at [243, 385] on icon at bounding box center [233, 376] width 20 height 20
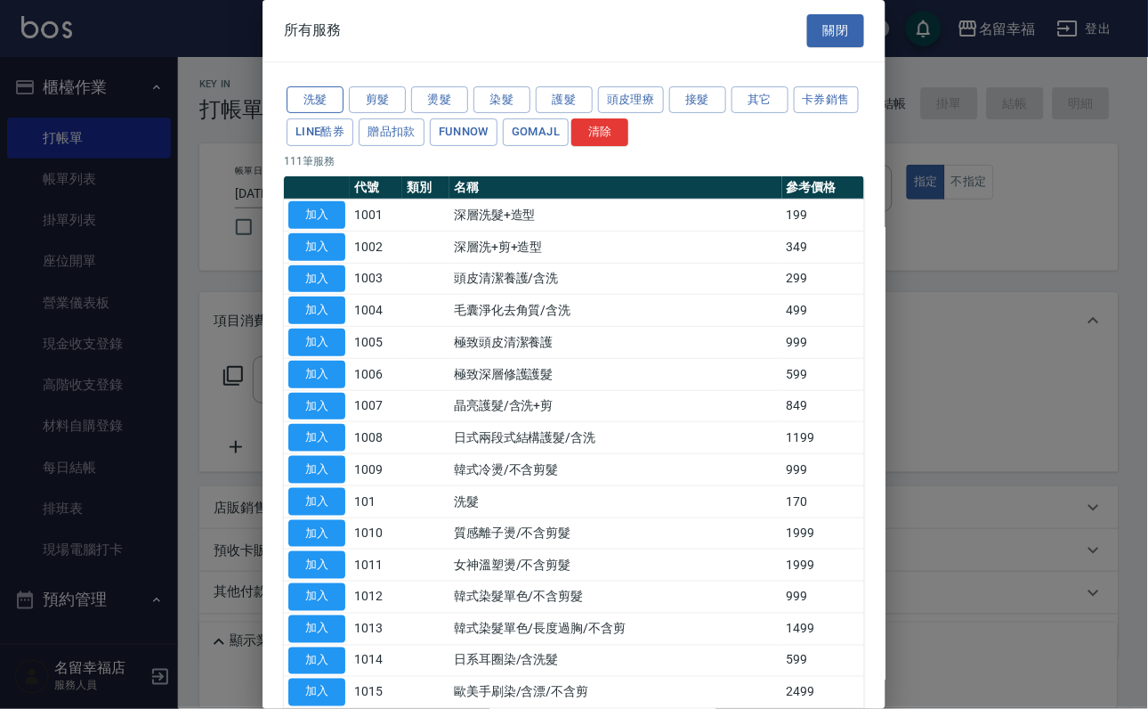
click at [315, 108] on button "洗髮" at bounding box center [315, 100] width 57 height 28
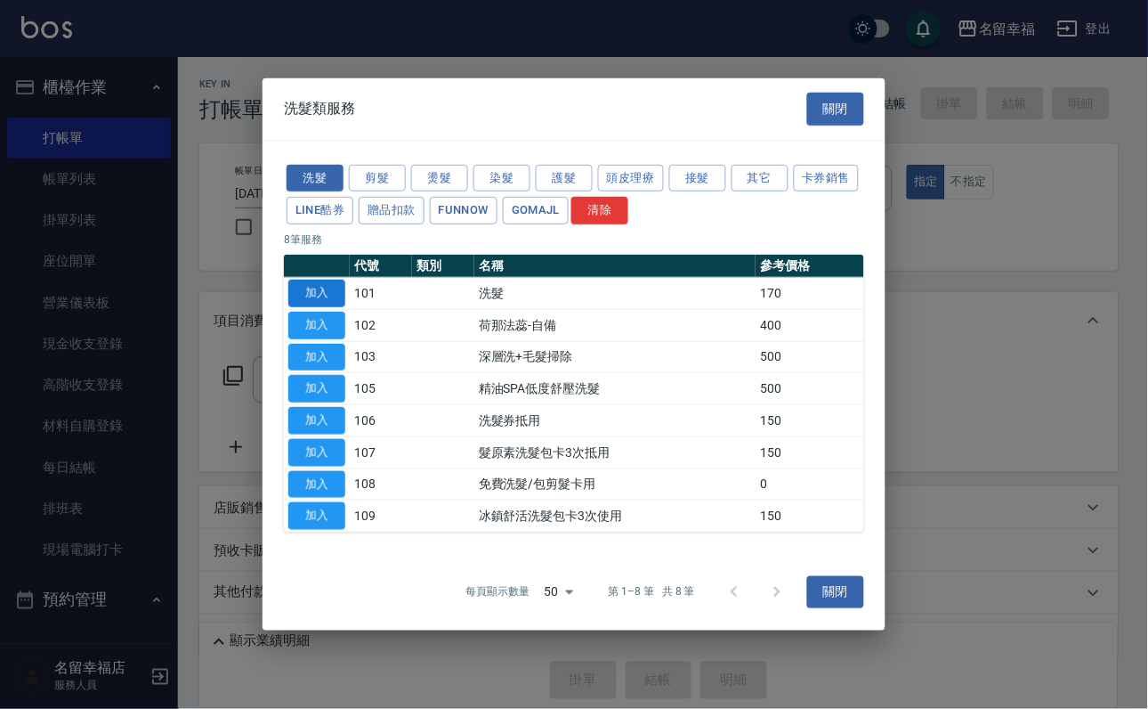
click at [340, 280] on button "加入" at bounding box center [316, 294] width 57 height 28
type input "洗髮(101)"
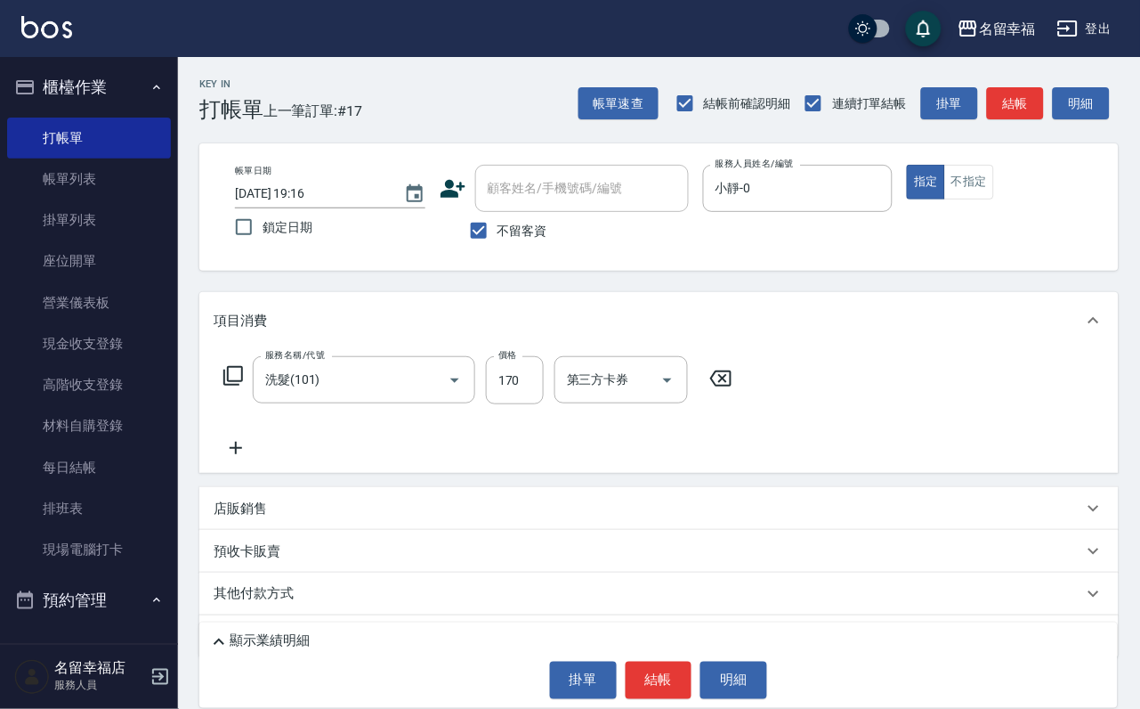
click at [335, 246] on label "鎖定日期" at bounding box center [318, 226] width 186 height 37
click at [263, 246] on input "鎖定日期" at bounding box center [243, 226] width 37 height 37
checkbox input "true"
click at [536, 404] on input "170" at bounding box center [515, 380] width 58 height 48
type input "350"
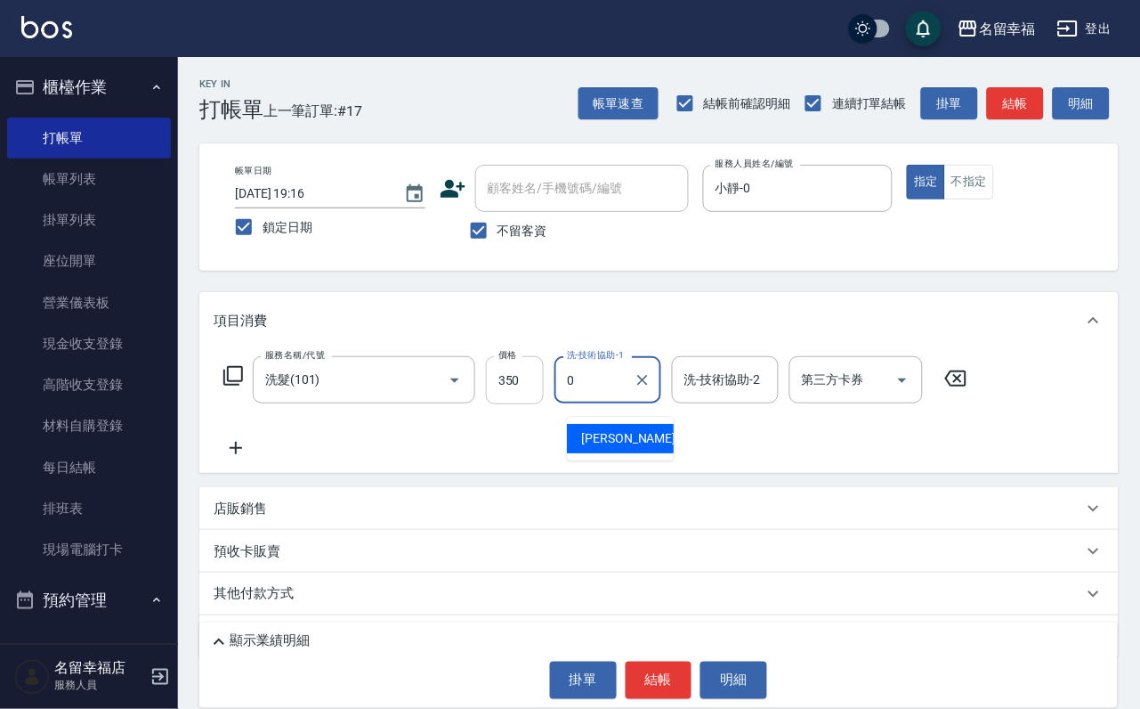
type input "小靜-0"
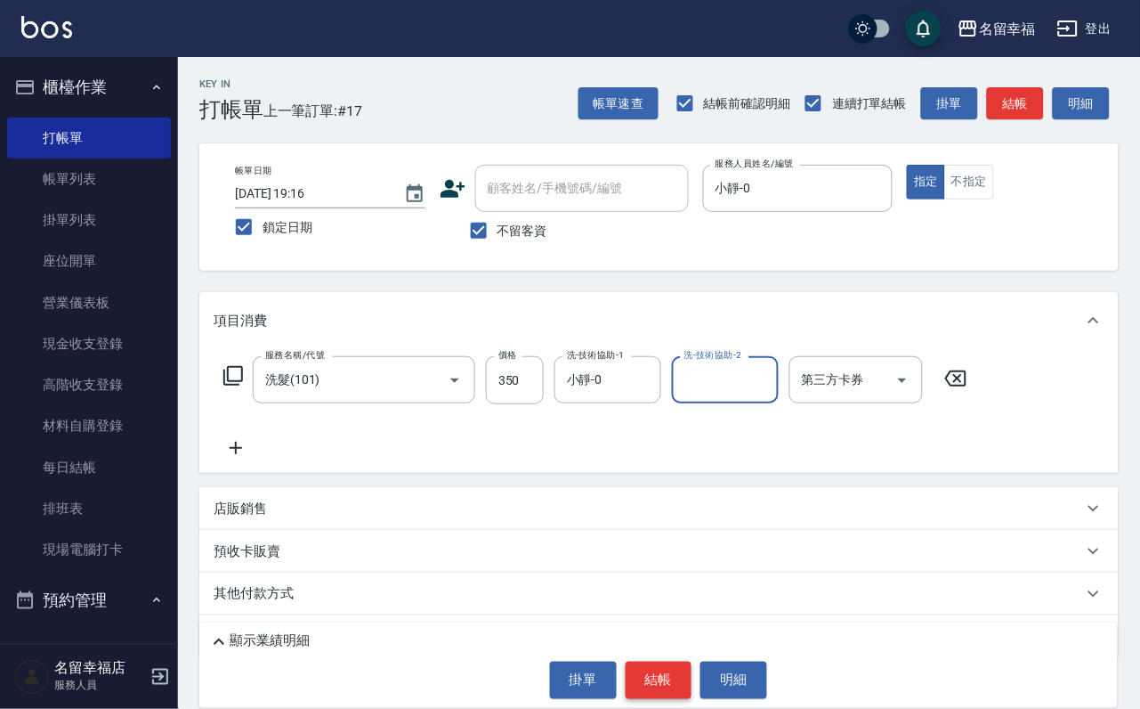
click at [645, 678] on button "結帳" at bounding box center [659, 679] width 67 height 37
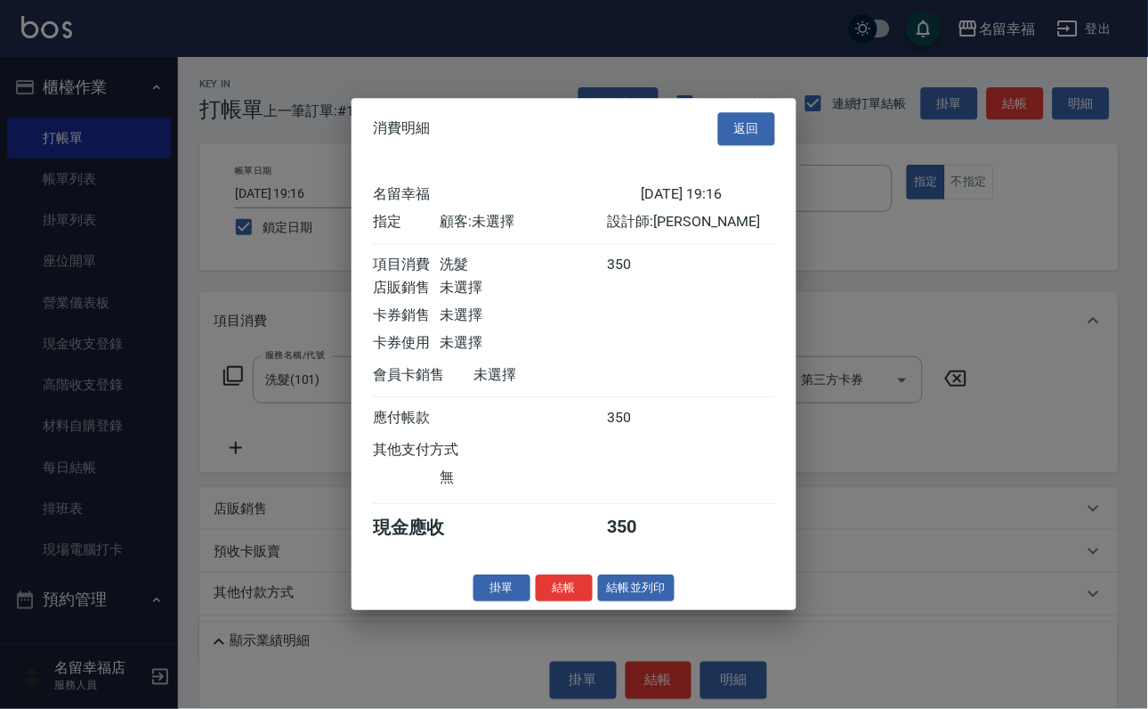
scroll to position [220, 0]
click at [547, 602] on button "結帳" at bounding box center [564, 588] width 57 height 28
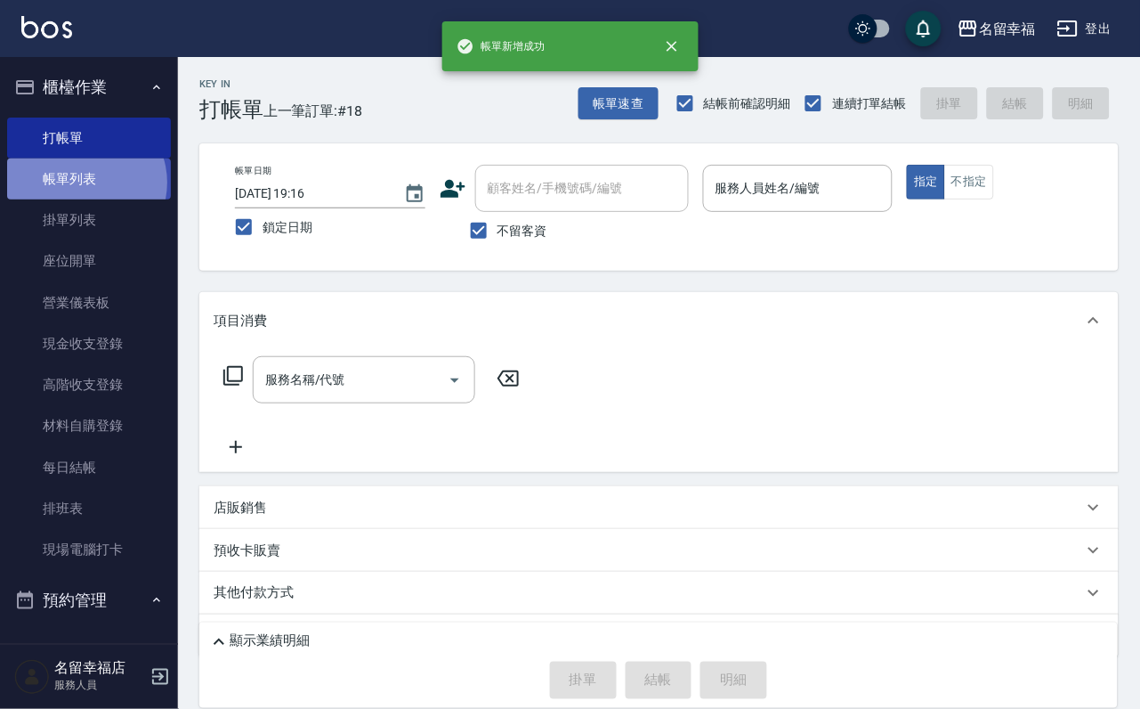
click at [84, 192] on link "帳單列表" at bounding box center [89, 178] width 164 height 41
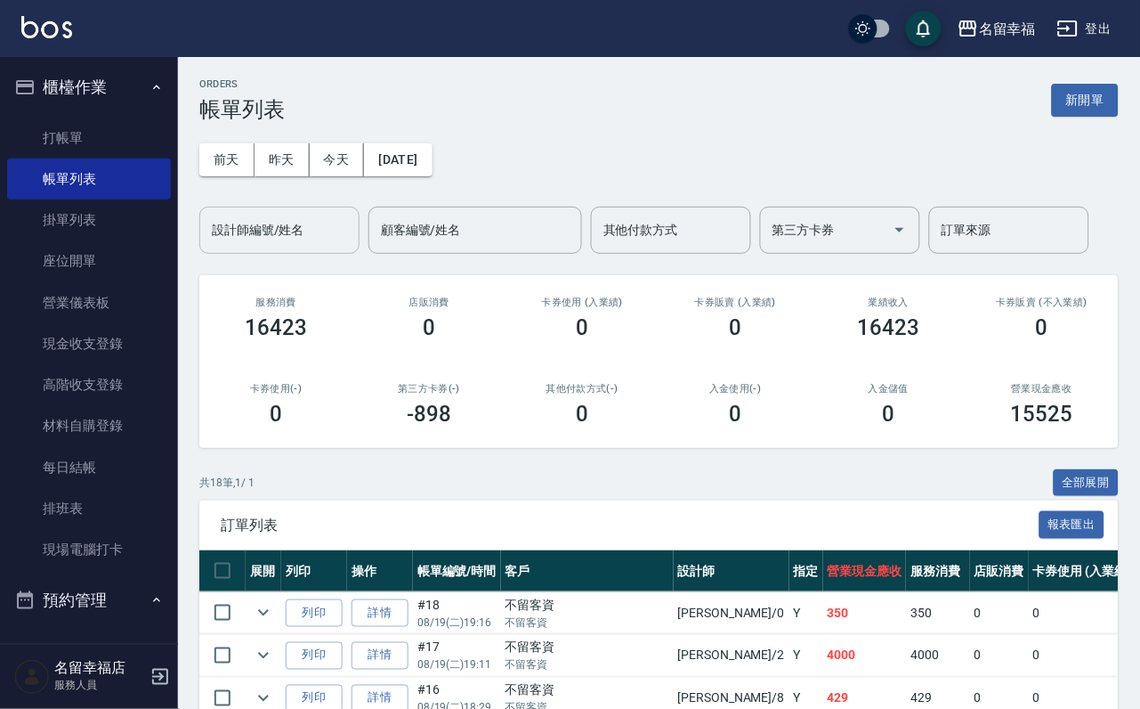
click at [266, 246] on input "設計師編號/姓名" at bounding box center [279, 230] width 144 height 31
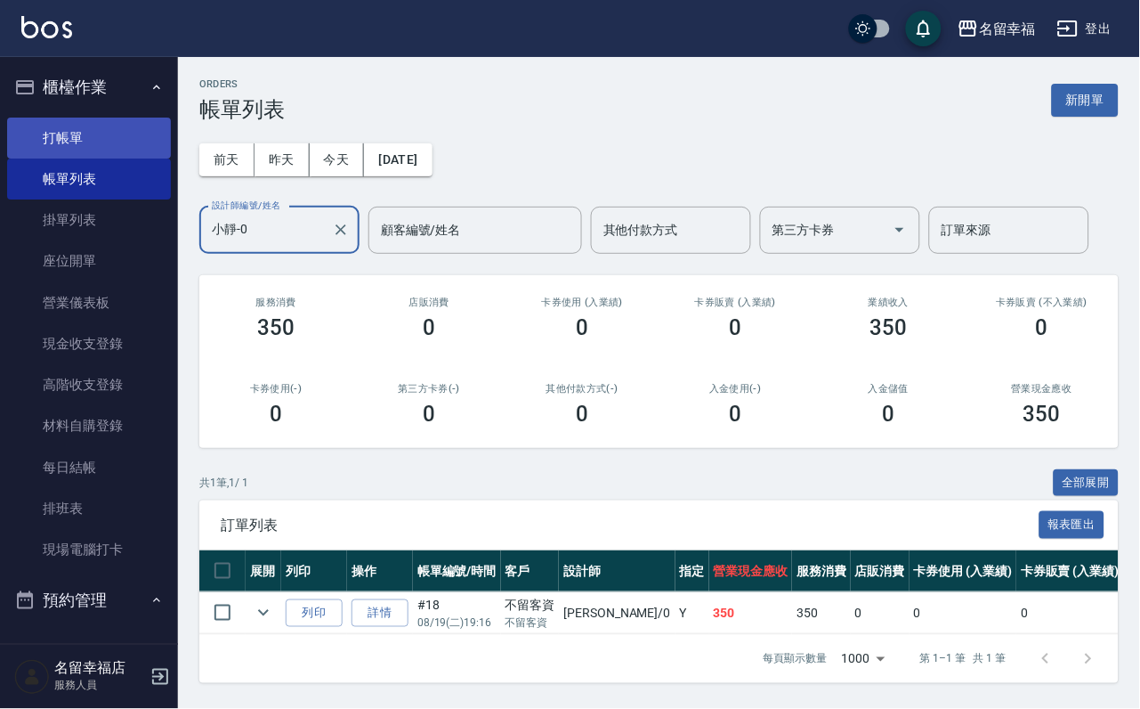
type input "小靜-0"
click at [62, 152] on link "打帳單" at bounding box center [89, 138] width 164 height 41
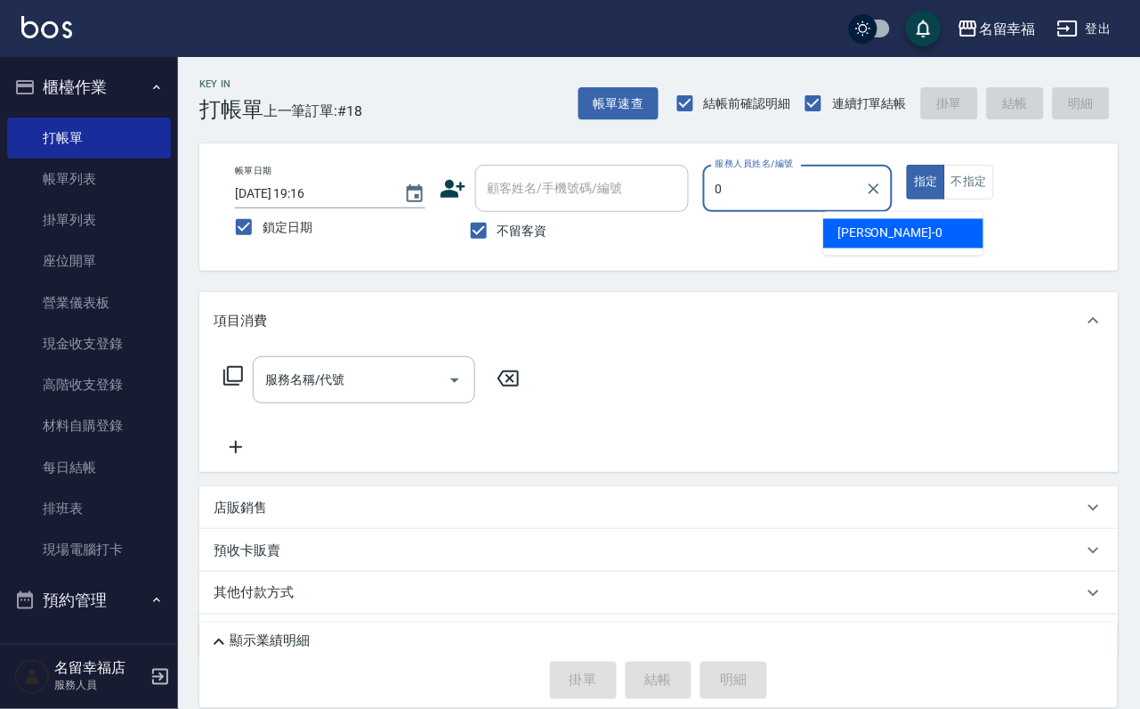
type input "小靜-0"
type button "true"
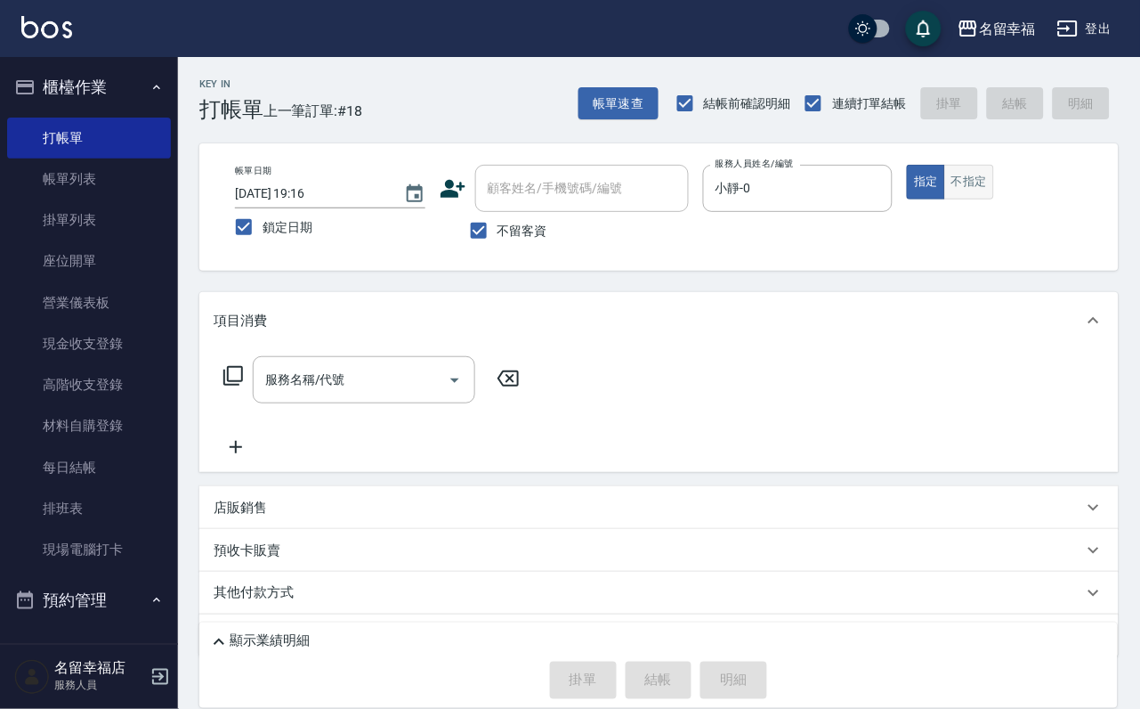
click at [994, 189] on button "不指定" at bounding box center [969, 182] width 50 height 35
click at [240, 386] on icon at bounding box center [233, 375] width 21 height 21
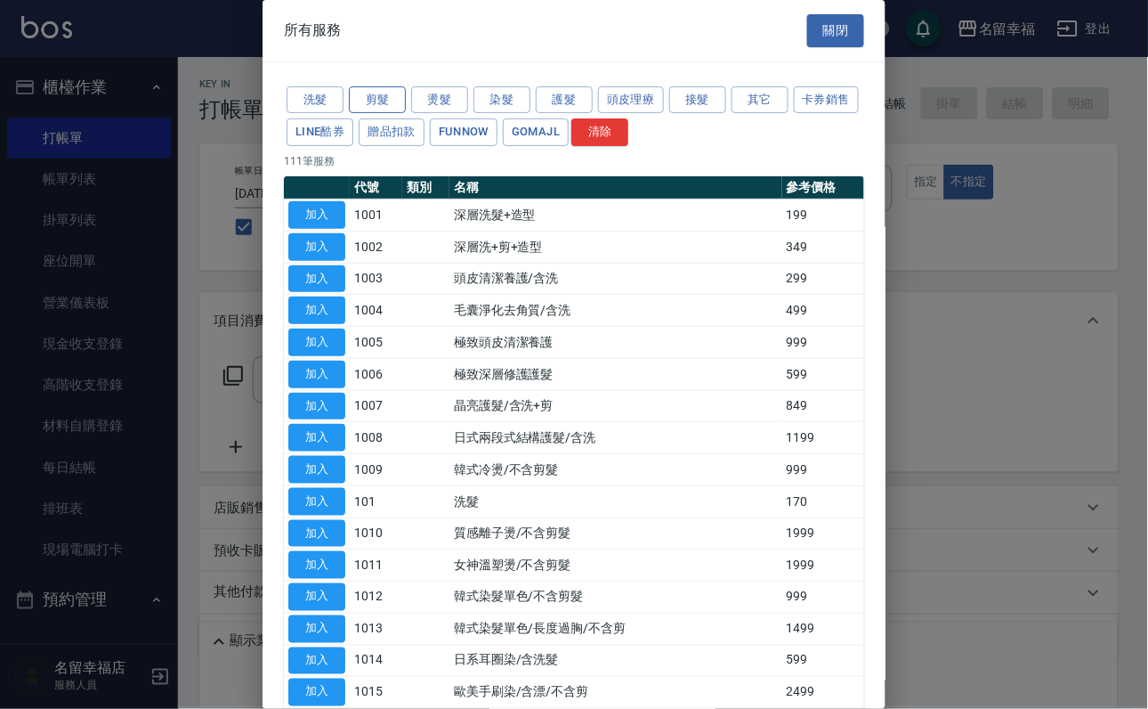
click at [377, 108] on button "剪髮" at bounding box center [377, 100] width 57 height 28
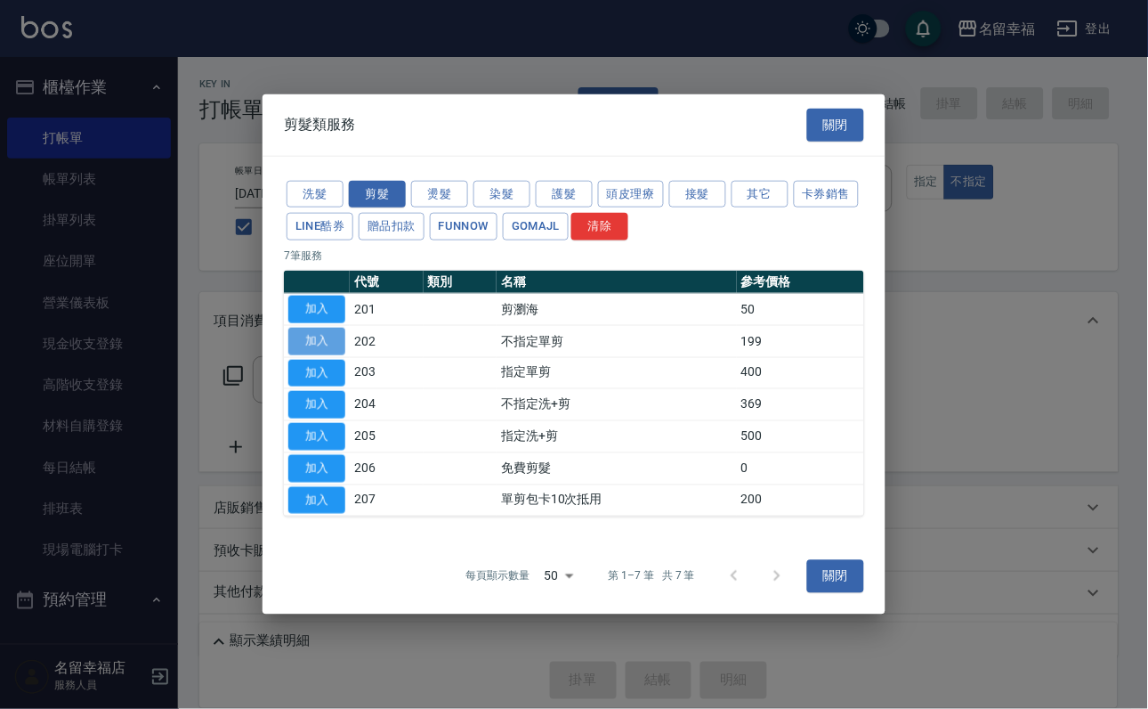
click at [312, 328] on button "加入" at bounding box center [316, 342] width 57 height 28
type input "不指定單剪(202)"
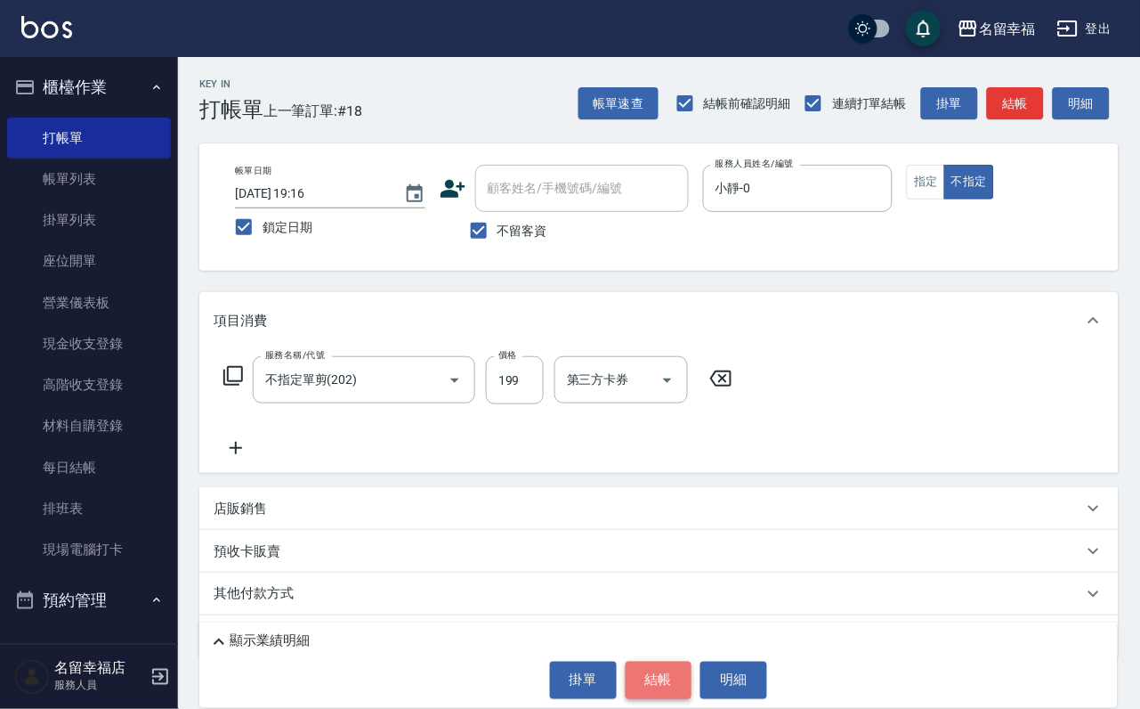
click at [677, 665] on button "結帳" at bounding box center [659, 679] width 67 height 37
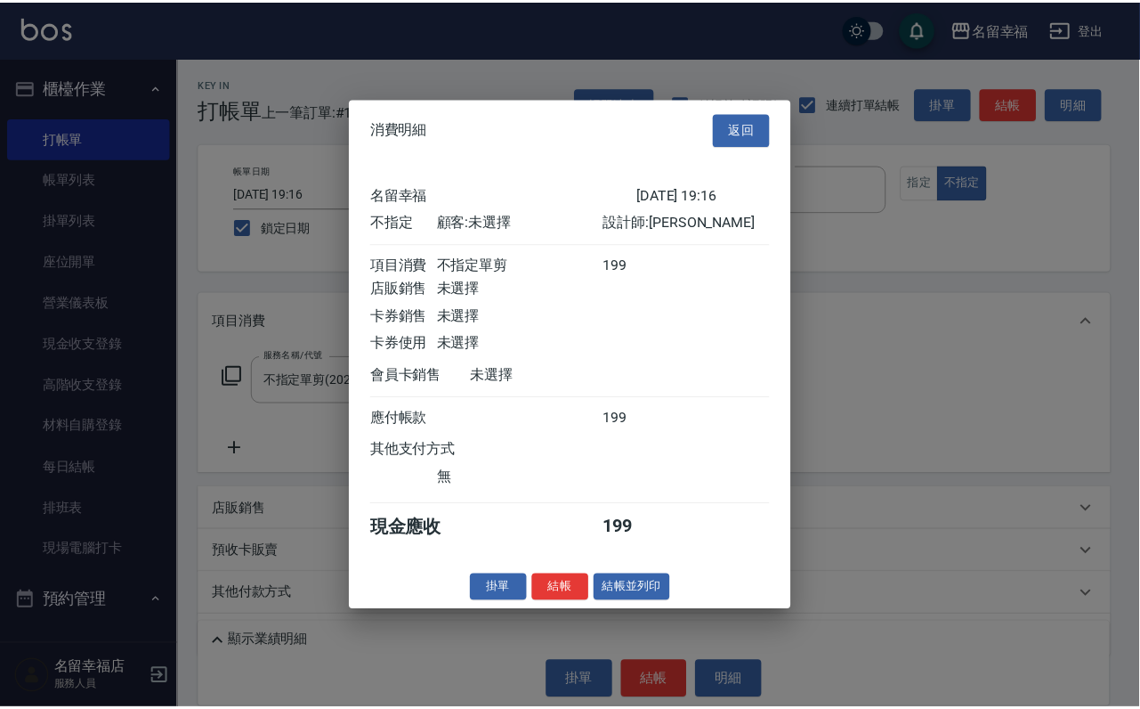
scroll to position [253, 0]
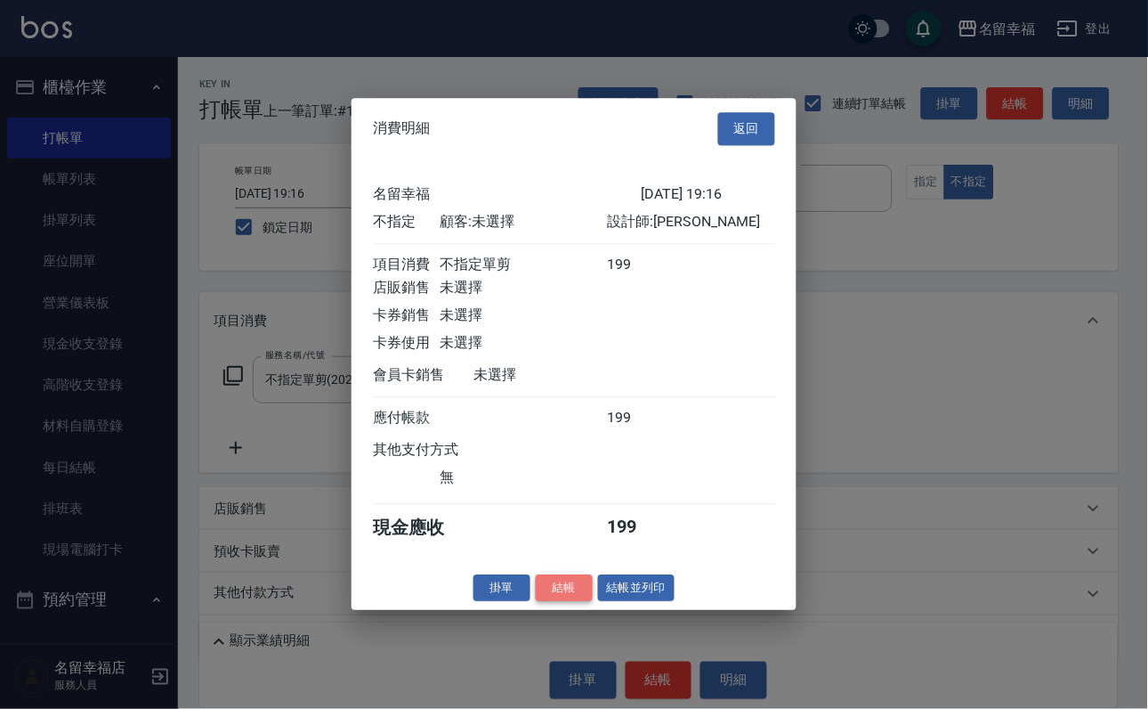
click at [546, 602] on button "結帳" at bounding box center [564, 588] width 57 height 28
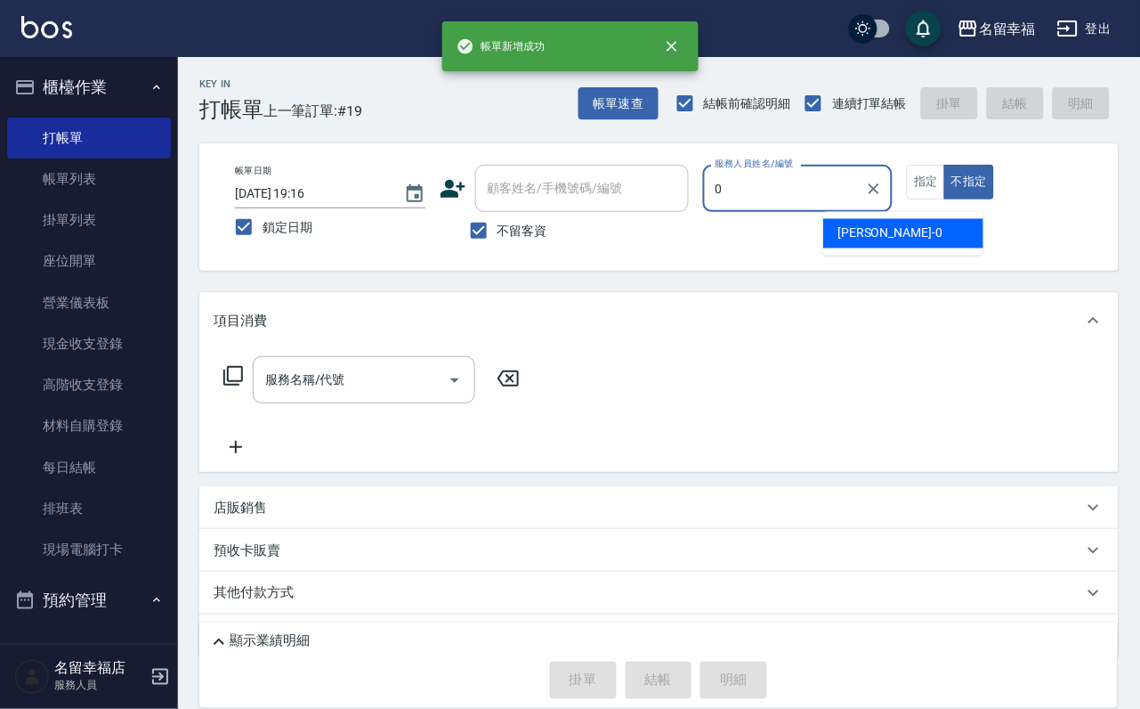
type input "小靜-0"
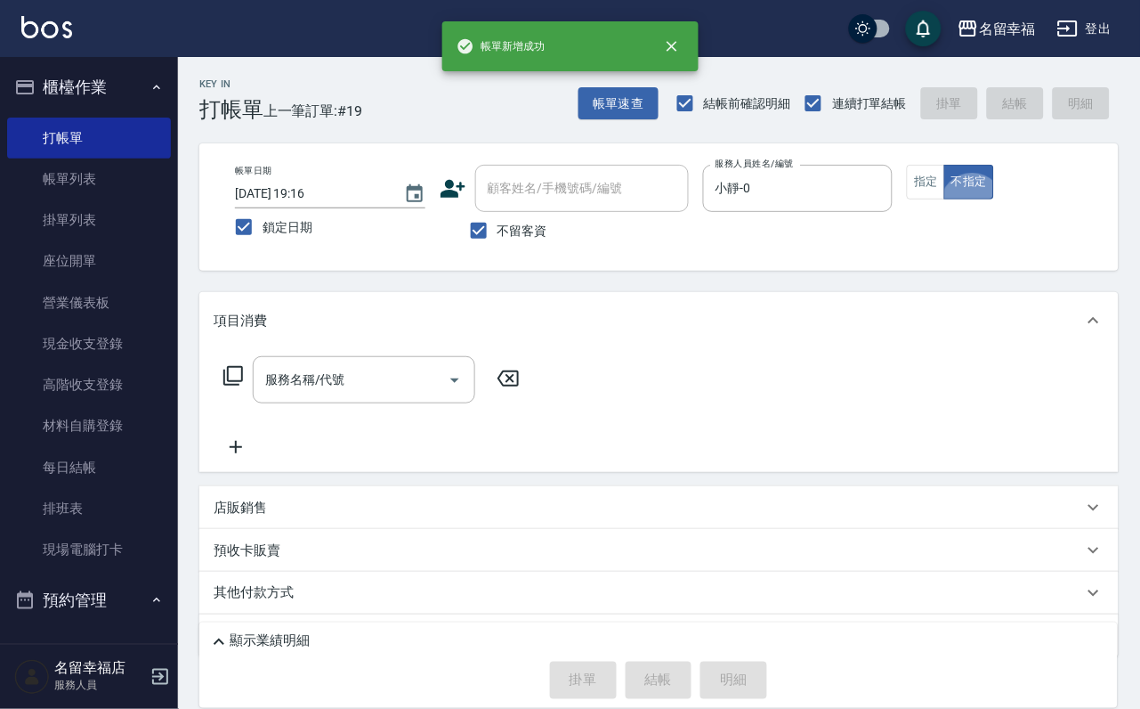
type button "false"
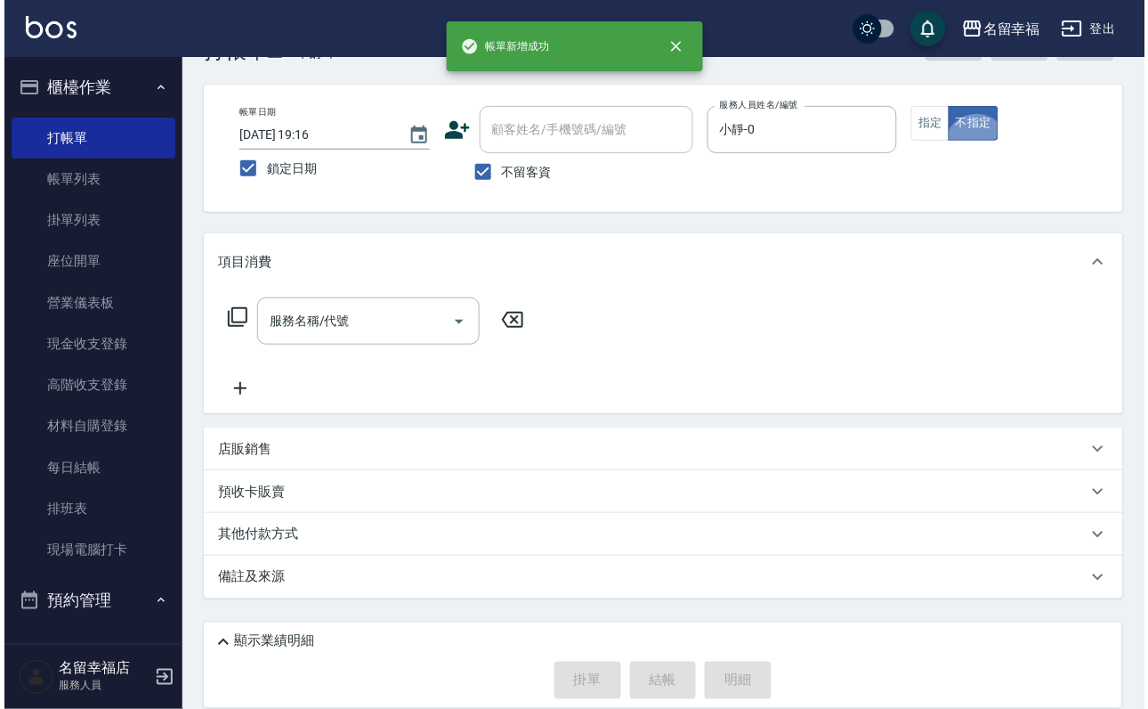
scroll to position [106, 0]
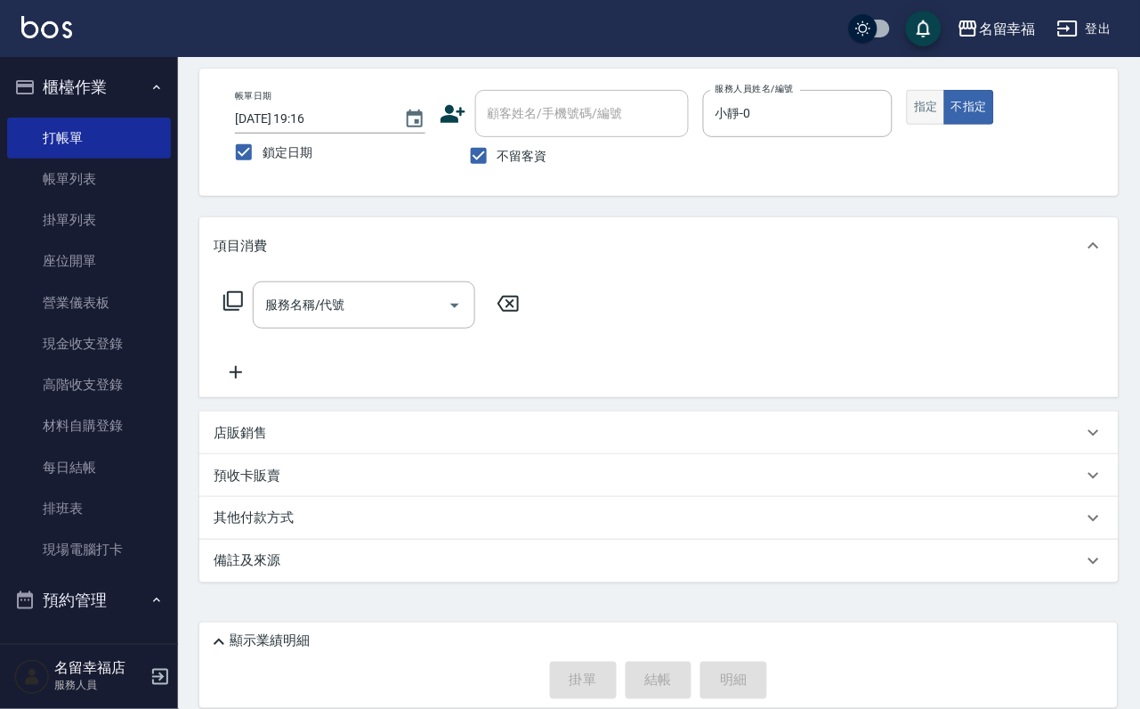
click at [945, 101] on button "指定" at bounding box center [926, 107] width 38 height 35
click at [235, 290] on icon at bounding box center [233, 300] width 21 height 21
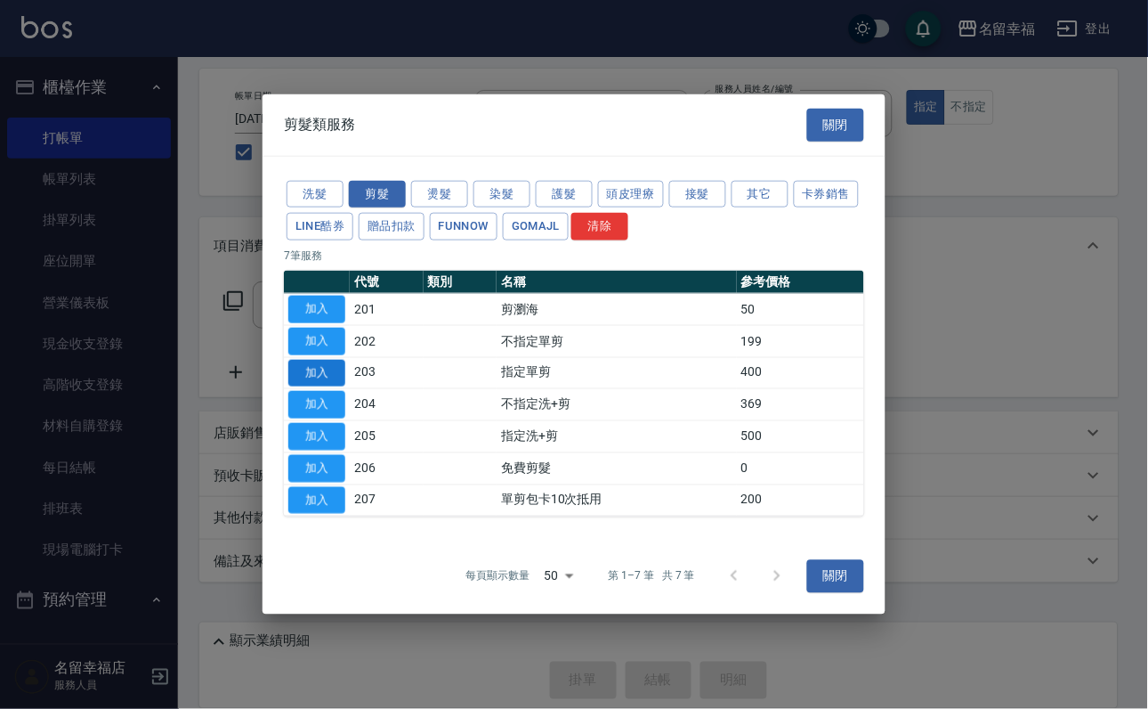
click at [314, 372] on button "加入" at bounding box center [316, 373] width 57 height 28
type input "指定單剪(203)"
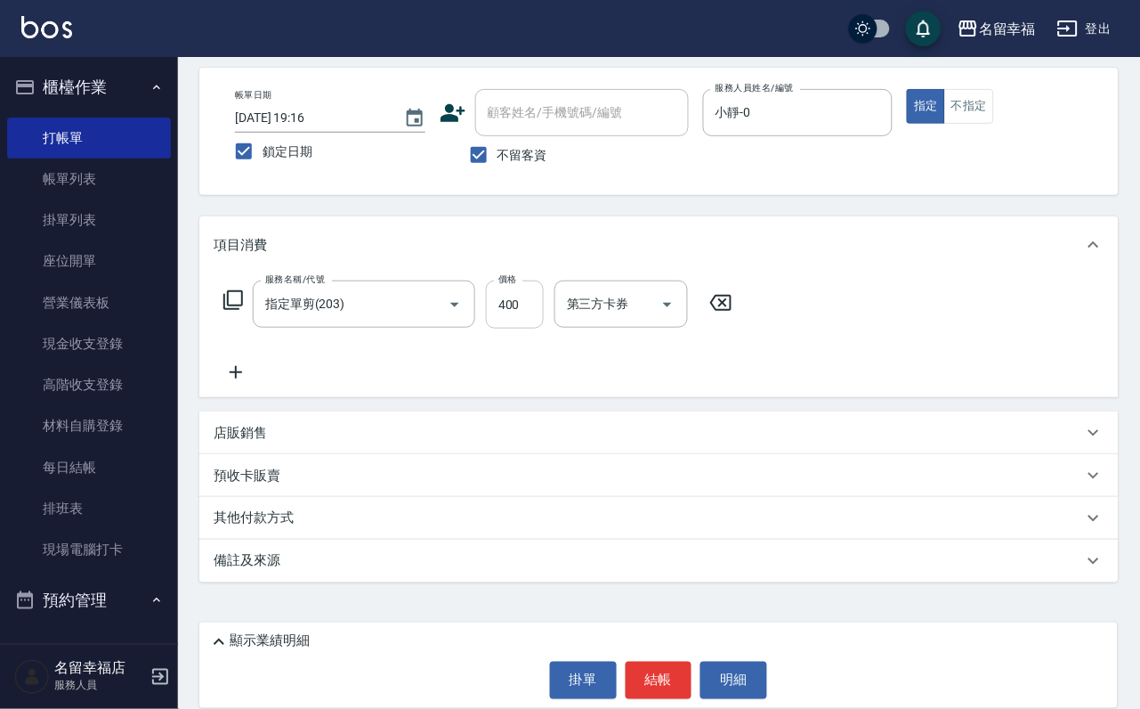
click at [543, 282] on input "400" at bounding box center [515, 304] width 58 height 48
type input "300"
click at [665, 667] on button "結帳" at bounding box center [659, 679] width 67 height 37
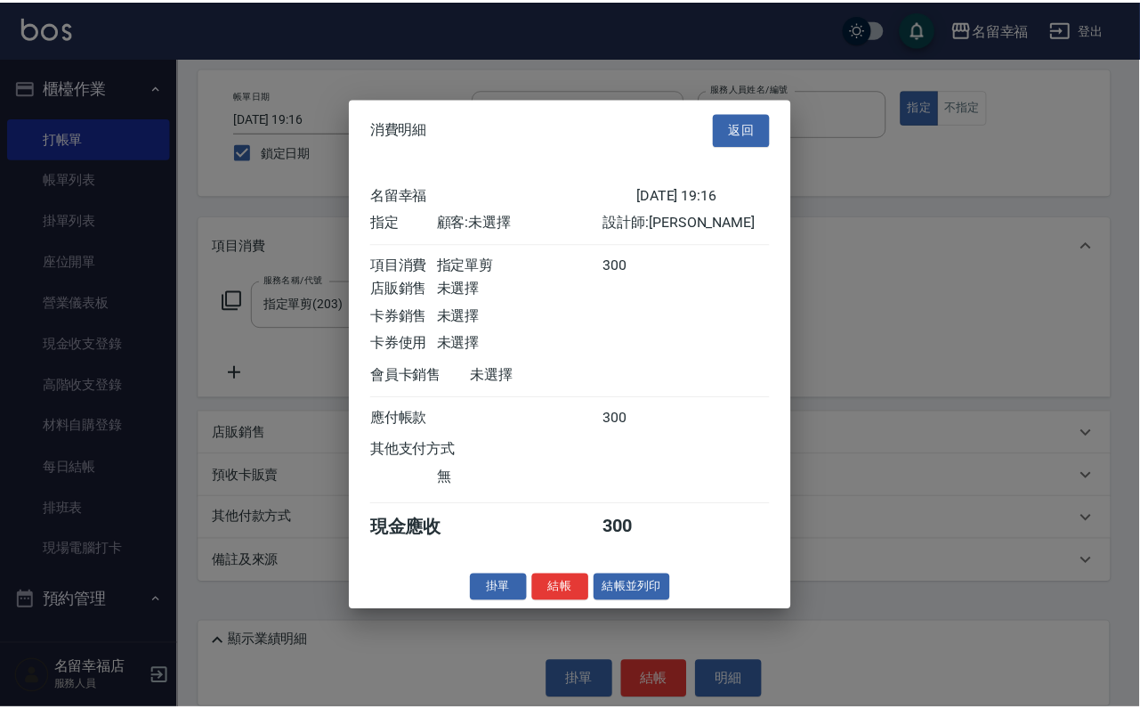
scroll to position [220, 0]
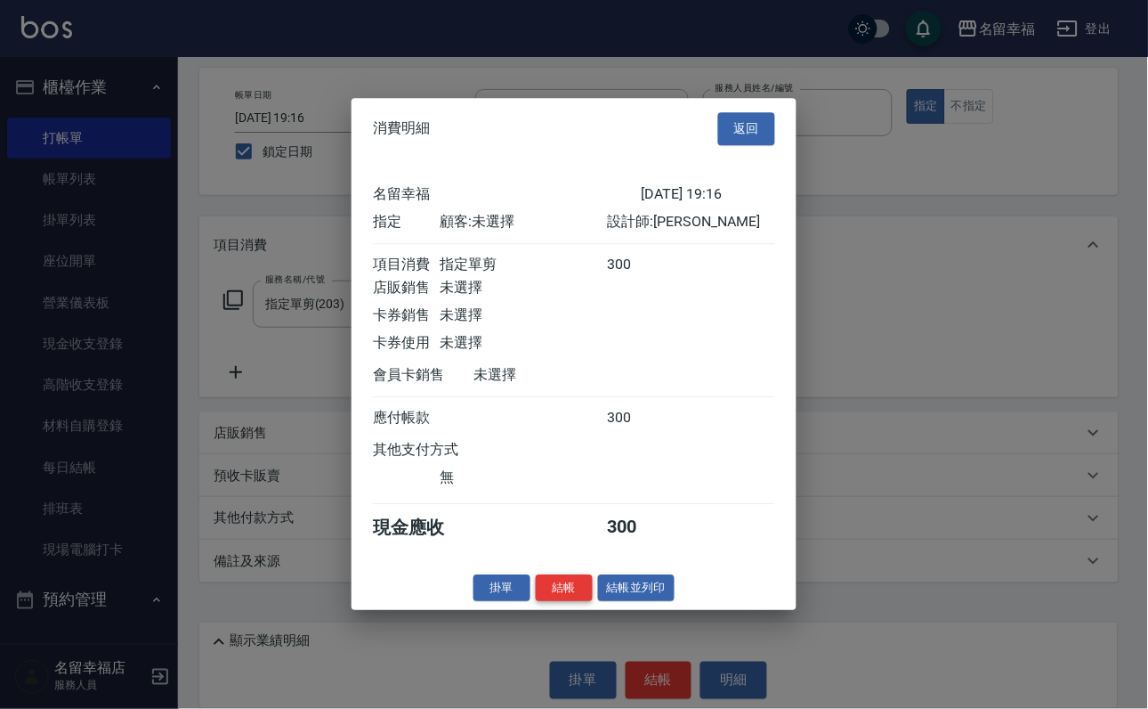
click at [544, 602] on button "結帳" at bounding box center [564, 588] width 57 height 28
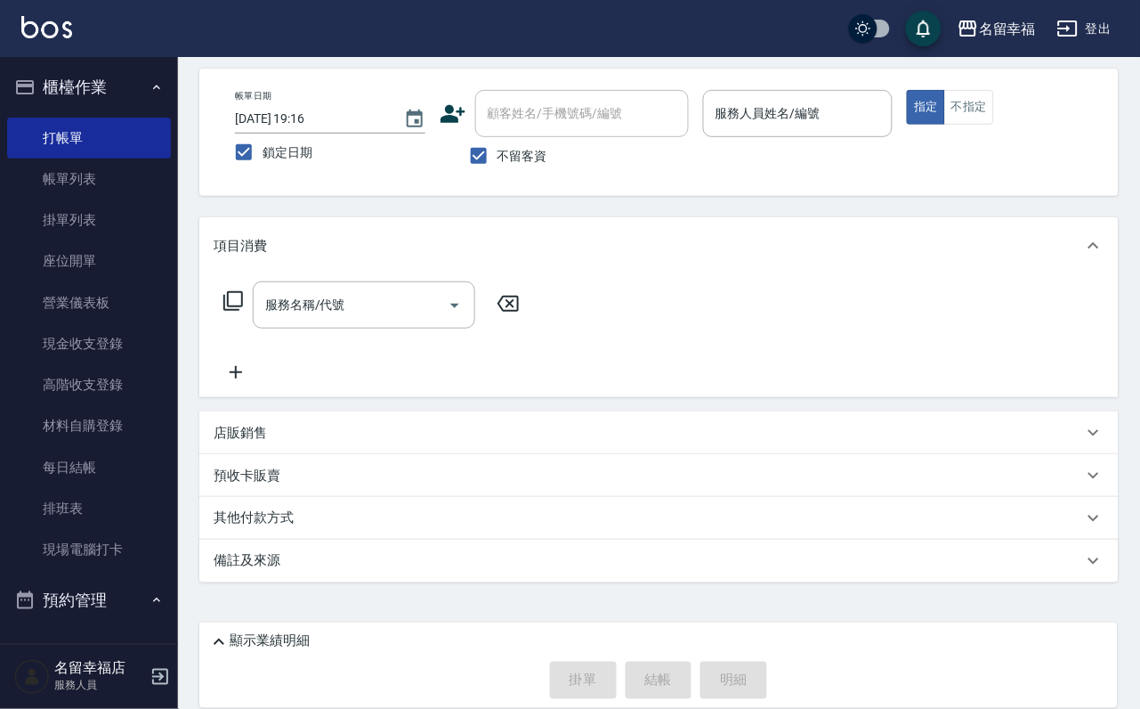
drag, startPoint x: 145, startPoint y: 604, endPoint x: 537, endPoint y: 23, distance: 700.2
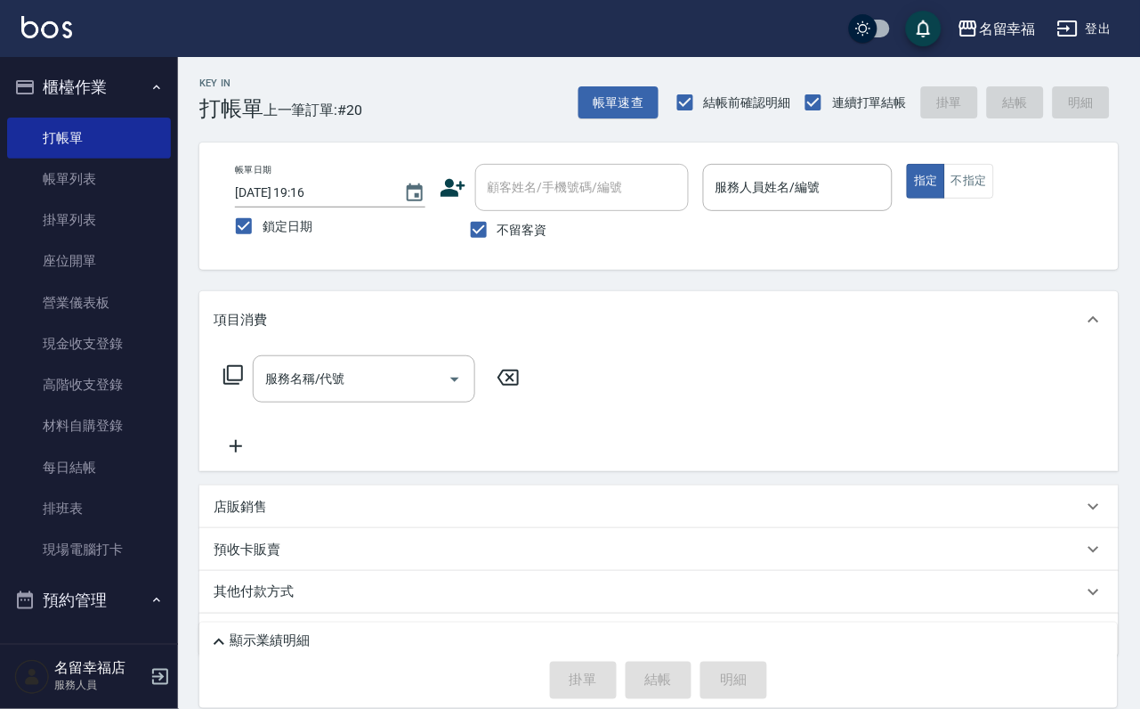
scroll to position [0, 0]
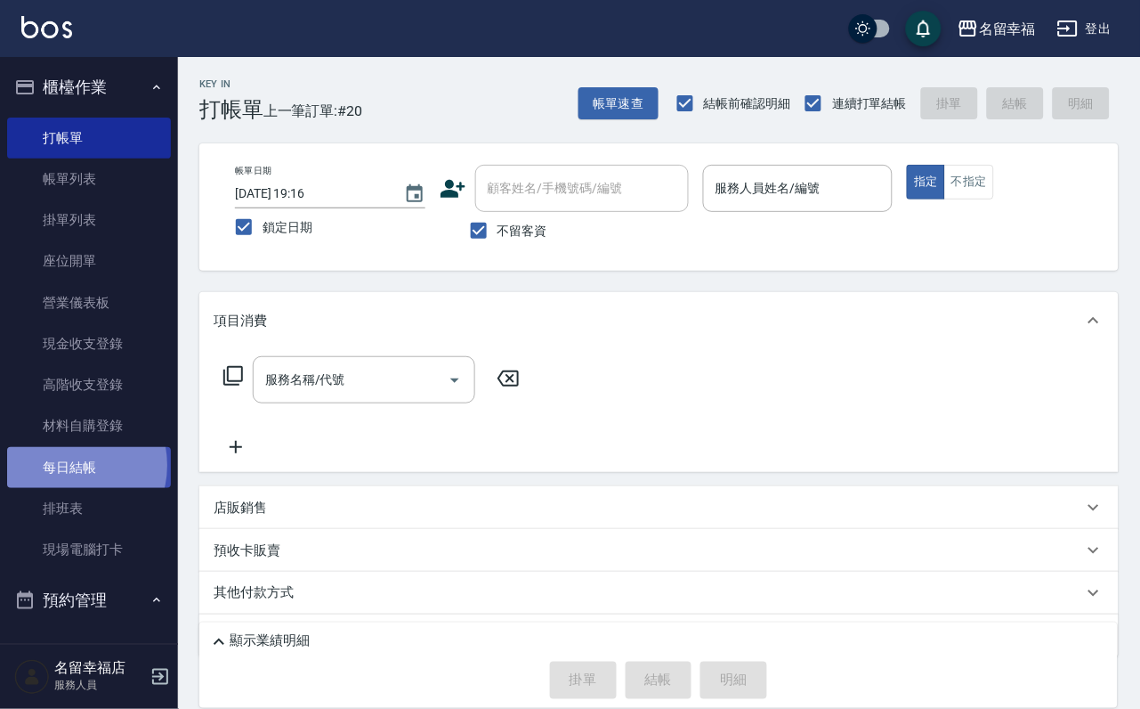
click at [69, 488] on link "每日結帳" at bounding box center [89, 467] width 164 height 41
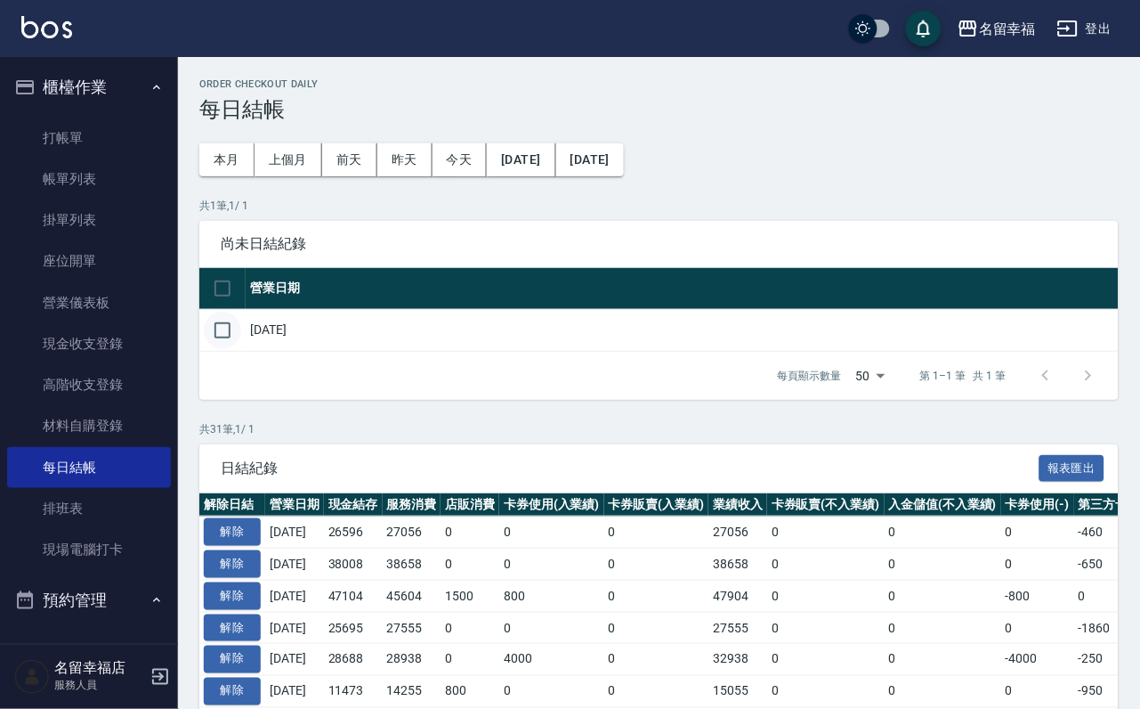
click at [223, 349] on input "checkbox" at bounding box center [222, 330] width 37 height 37
checkbox input "true"
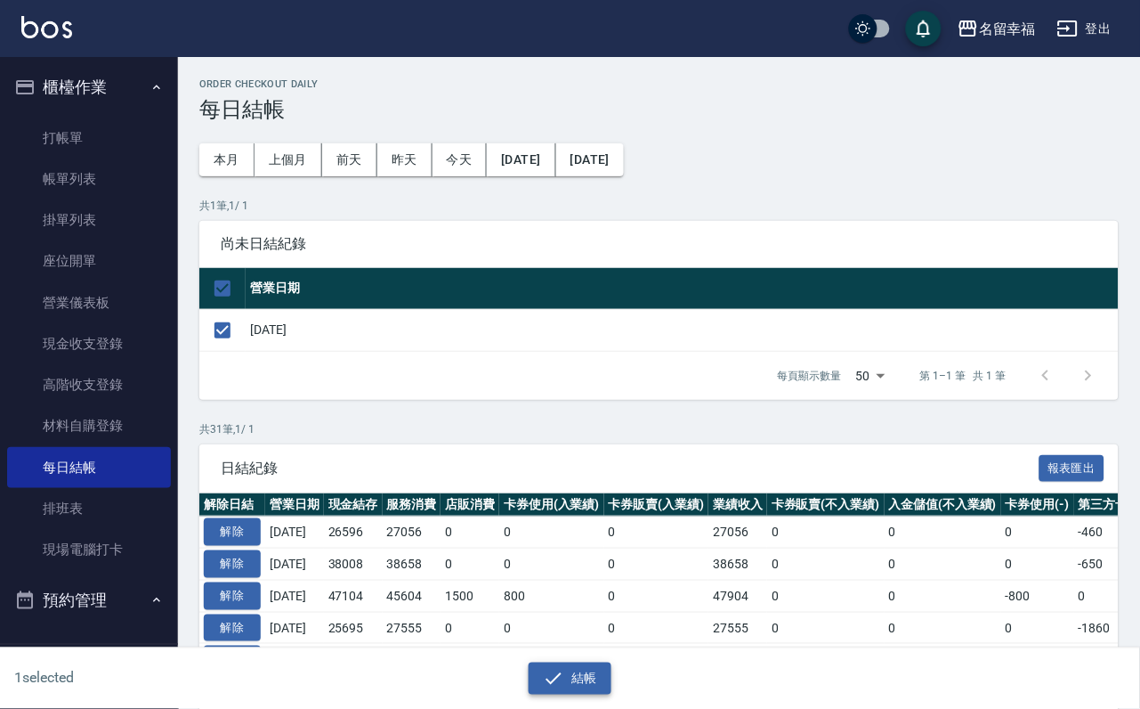
click at [569, 674] on button "結帳" at bounding box center [570, 678] width 83 height 33
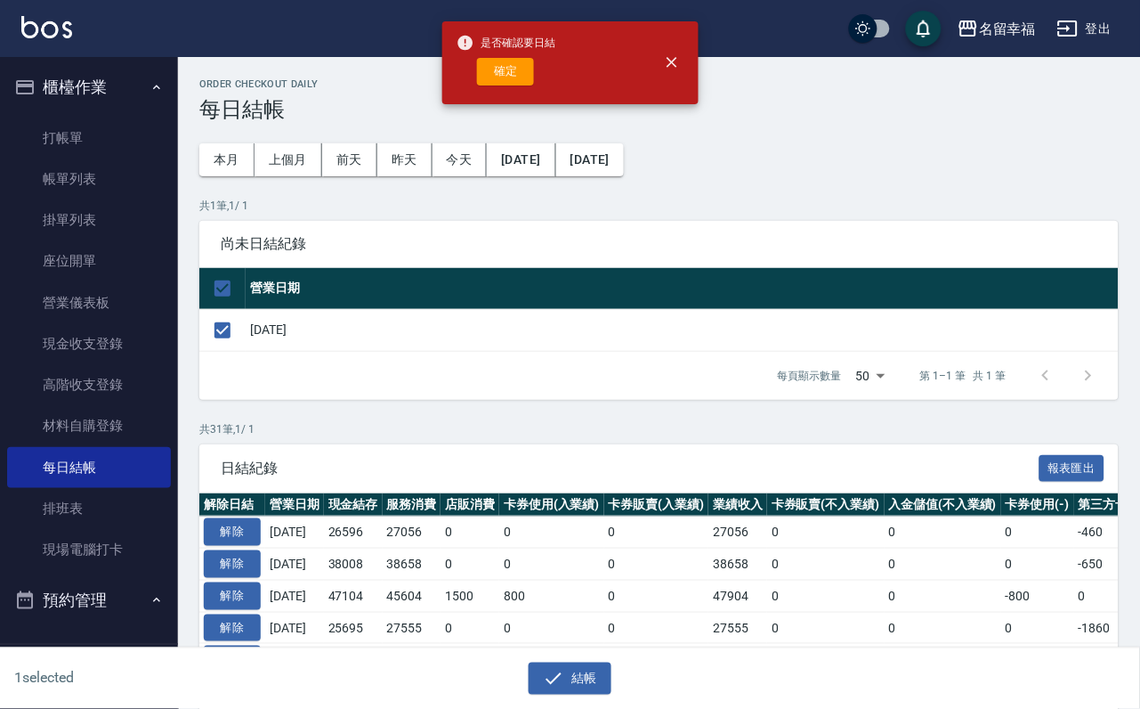
click at [515, 78] on button "確定" at bounding box center [505, 72] width 57 height 28
checkbox input "false"
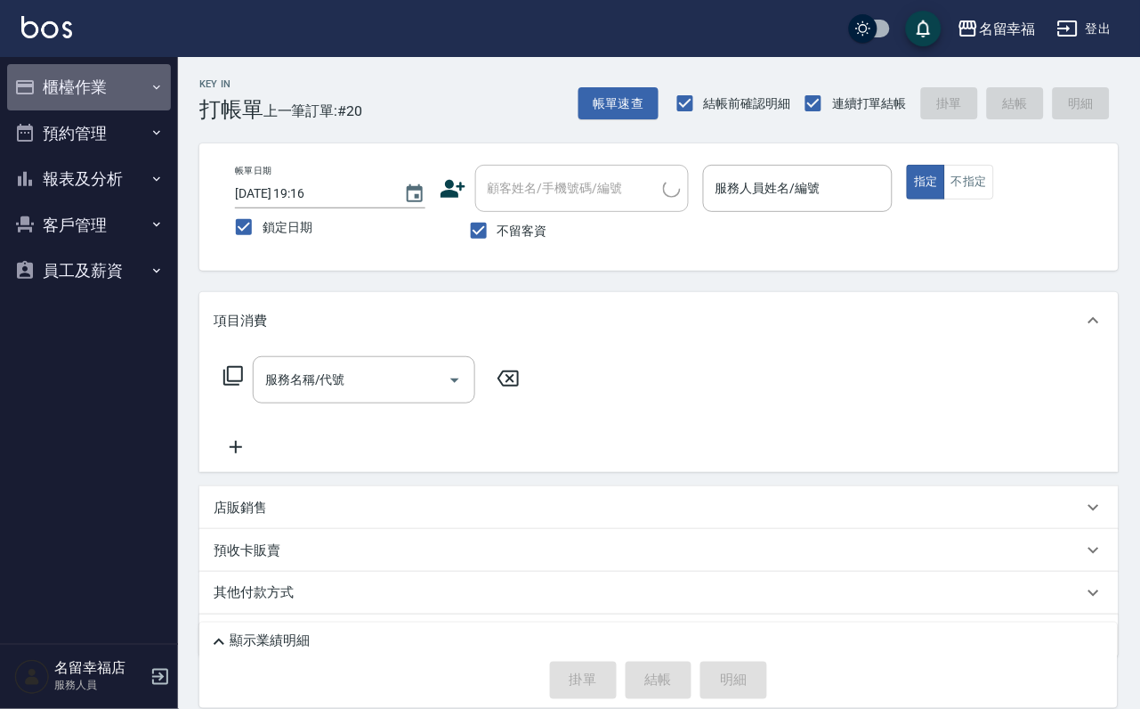
click at [80, 89] on button "櫃檯作業" at bounding box center [89, 87] width 164 height 46
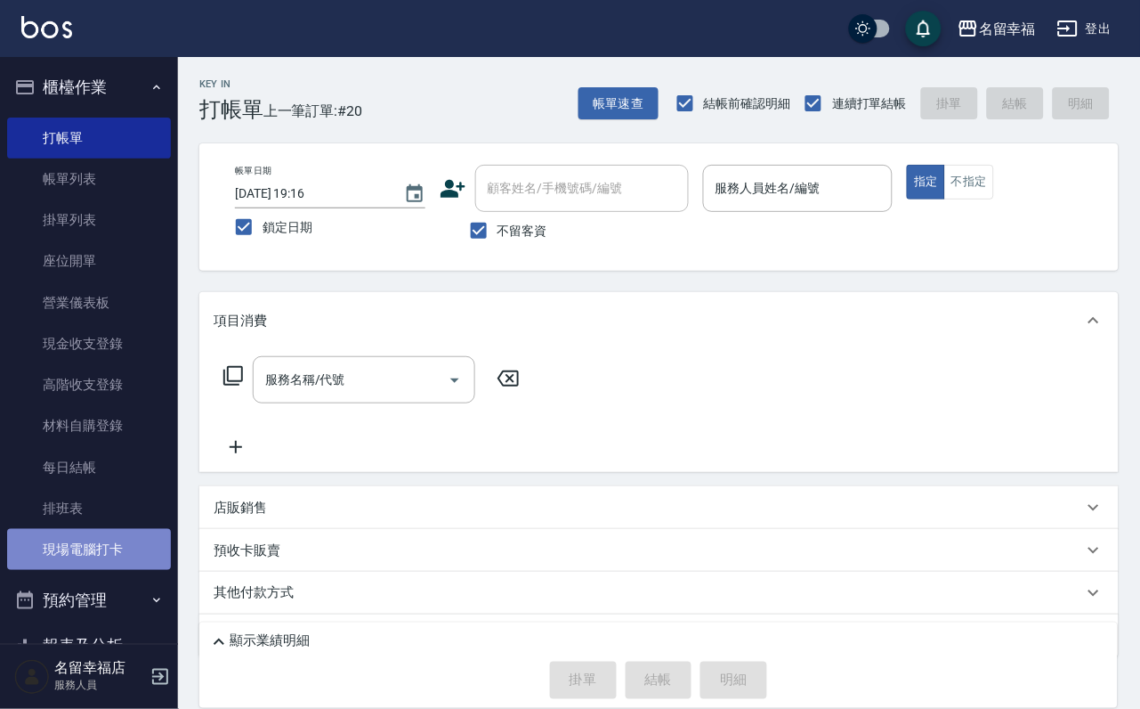
click at [98, 570] on link "現場電腦打卡" at bounding box center [89, 549] width 164 height 41
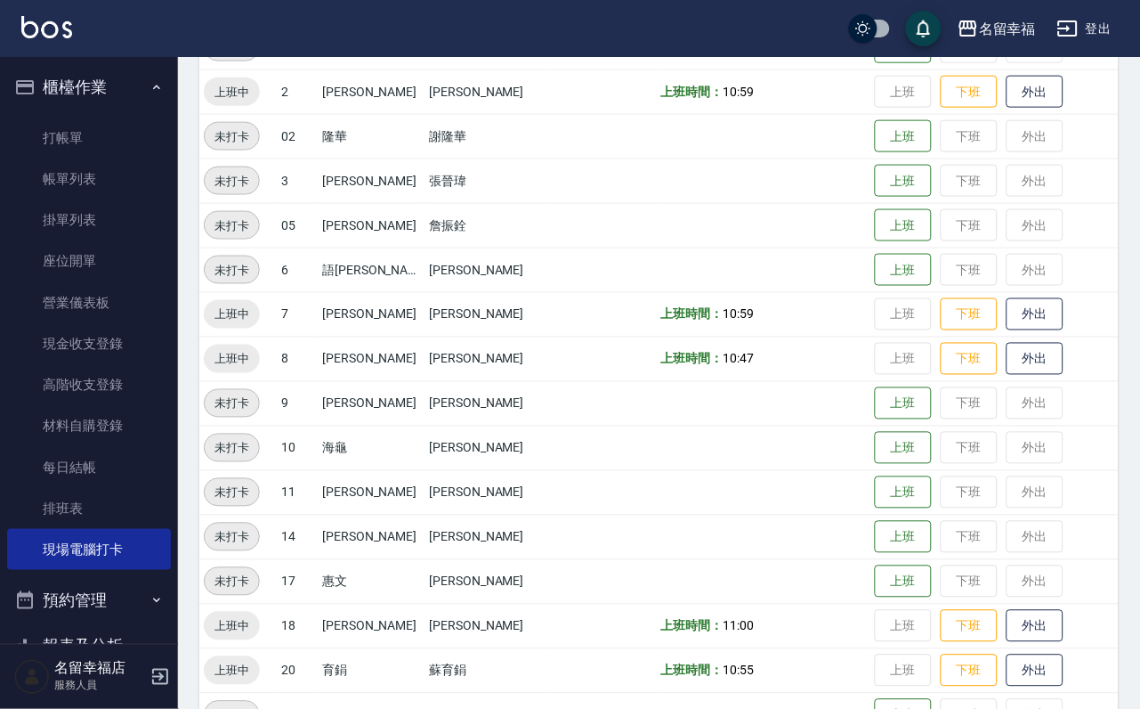
scroll to position [583, 0]
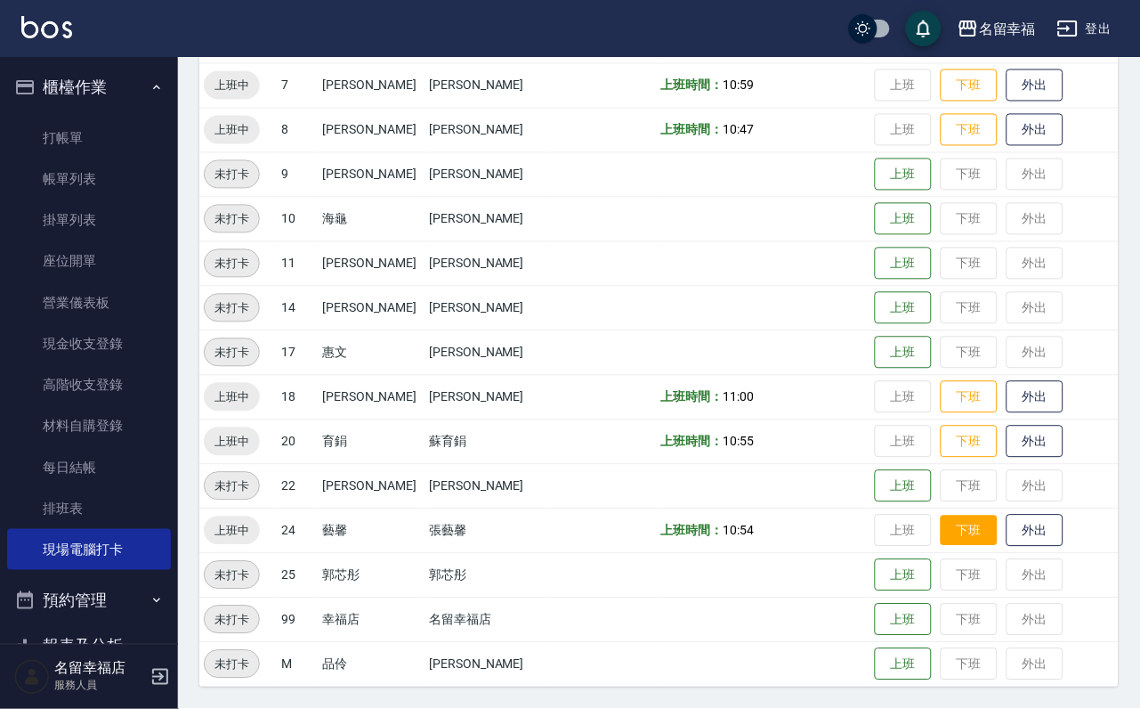
click at [968, 539] on button "下班" at bounding box center [969, 530] width 57 height 31
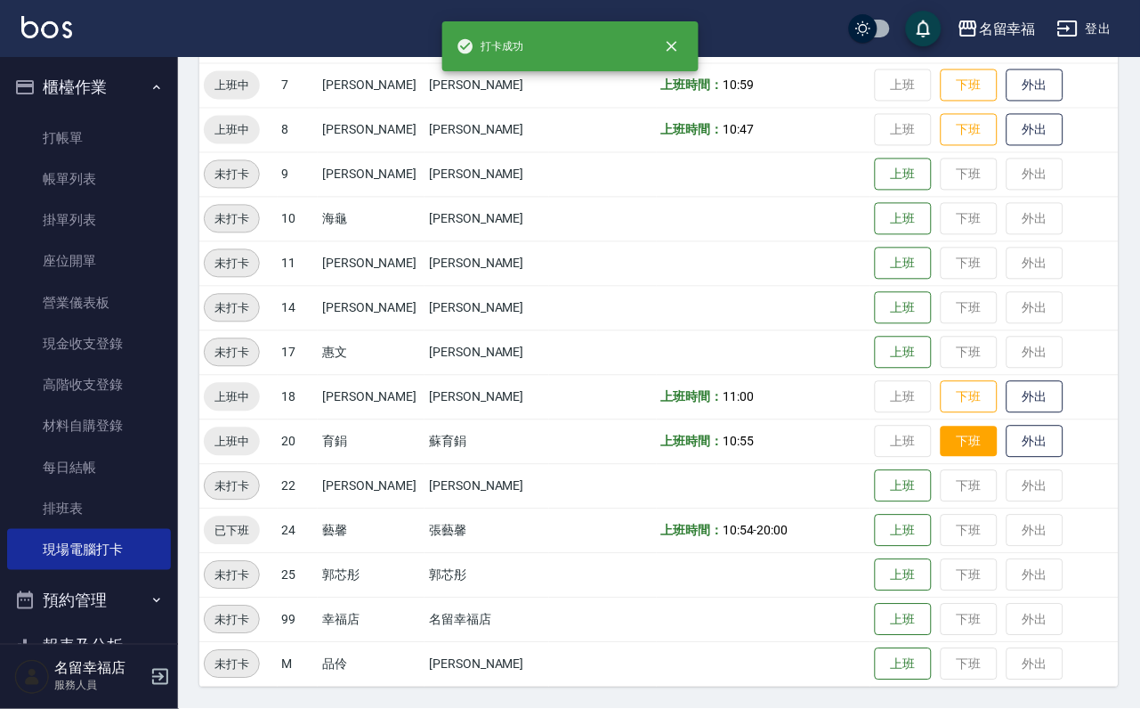
click at [959, 458] on button "下班" at bounding box center [969, 441] width 57 height 31
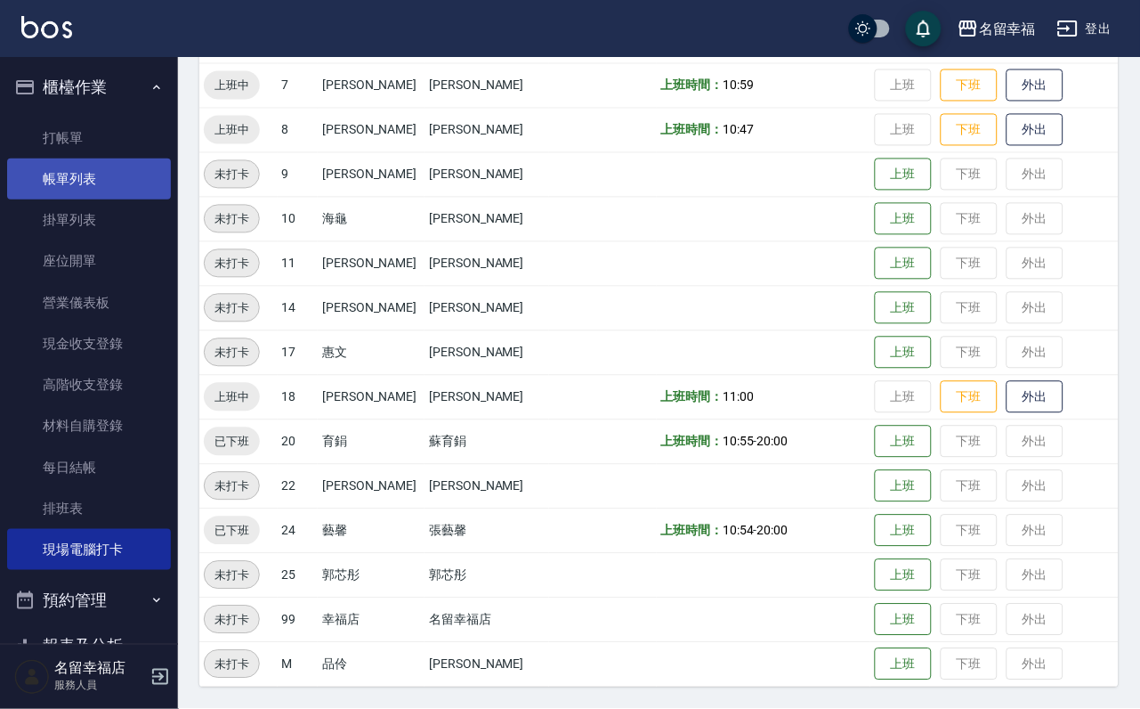
click at [52, 182] on link "帳單列表" at bounding box center [89, 178] width 164 height 41
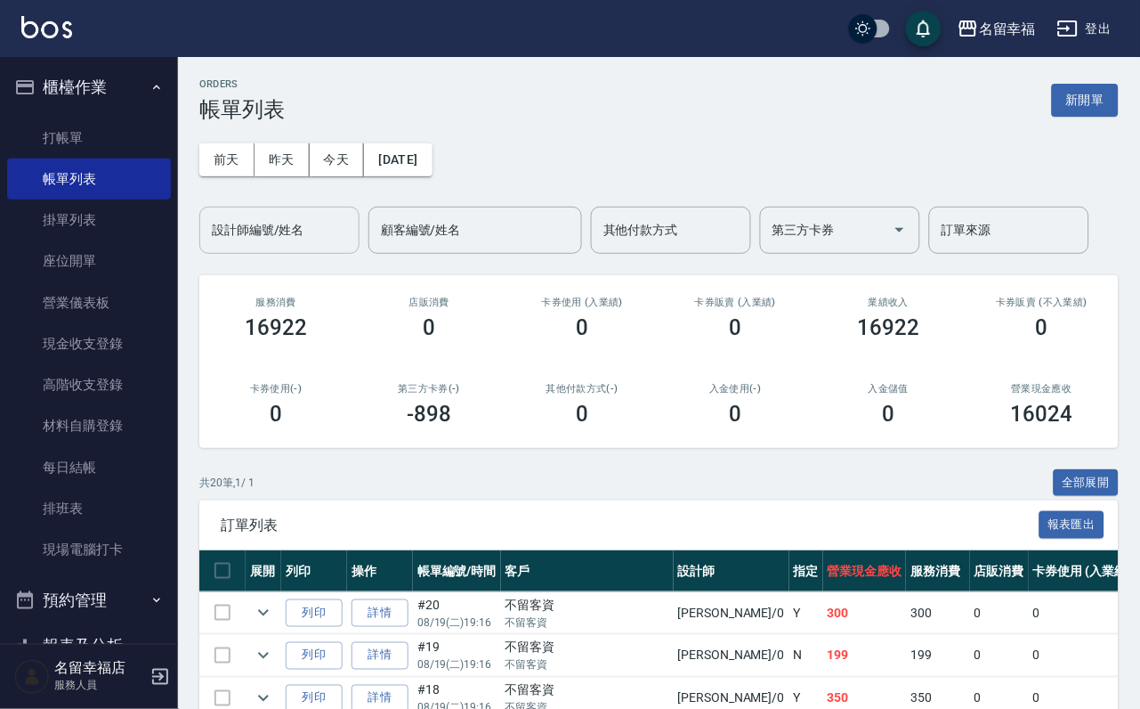
click at [312, 231] on input "設計師編號/姓名" at bounding box center [279, 230] width 144 height 31
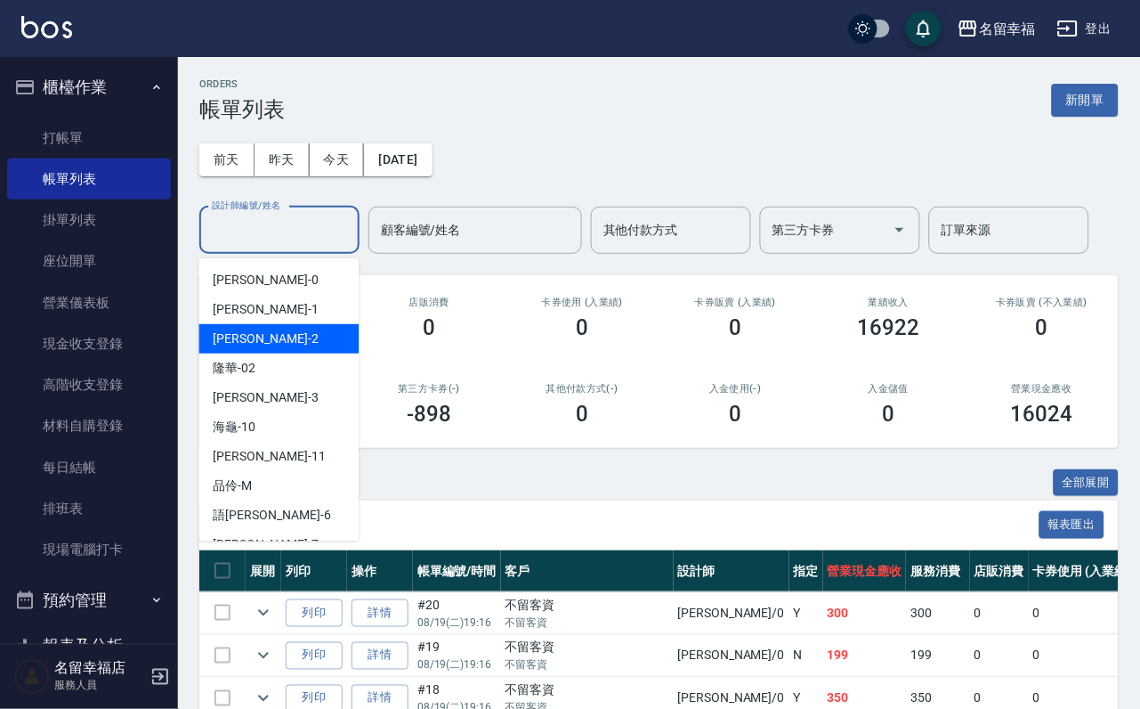
click at [295, 351] on div "碧涵 -2" at bounding box center [279, 338] width 160 height 29
type input "碧涵-2"
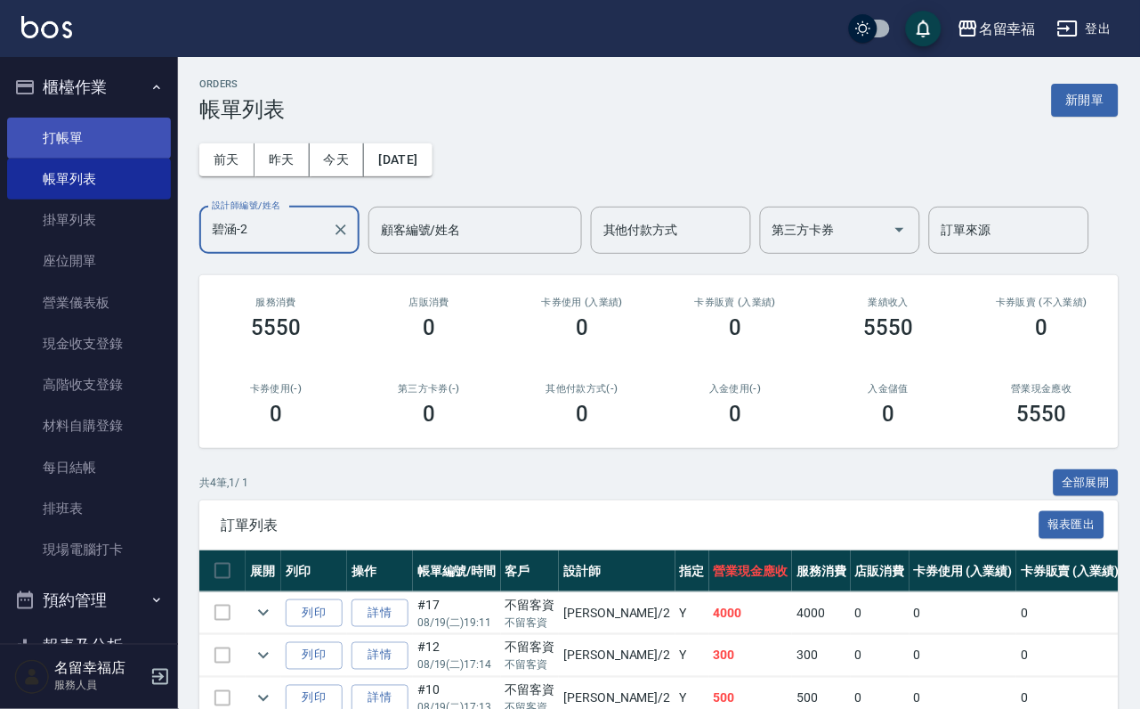
click at [92, 138] on link "打帳單" at bounding box center [89, 138] width 164 height 41
